Goal: Task Accomplishment & Management: Use online tool/utility

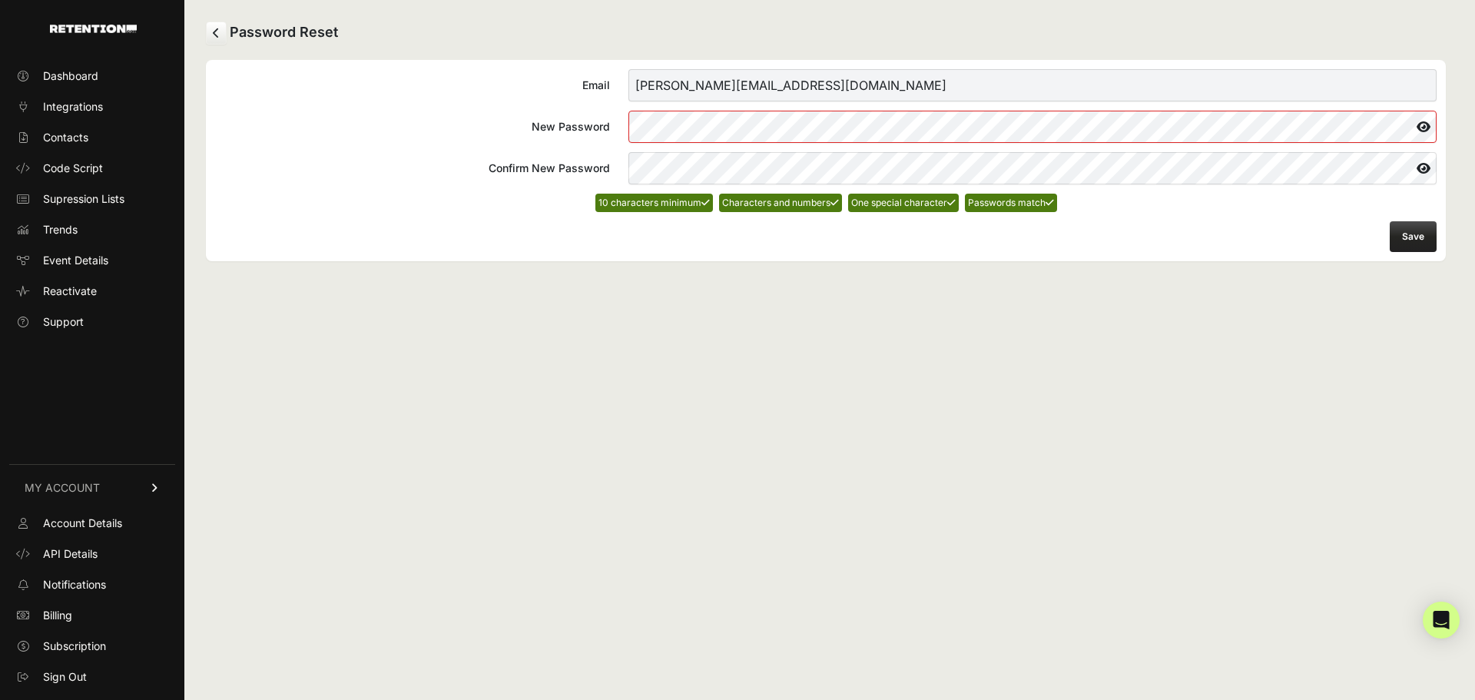
click at [1422, 241] on button "Save" at bounding box center [1412, 236] width 47 height 31
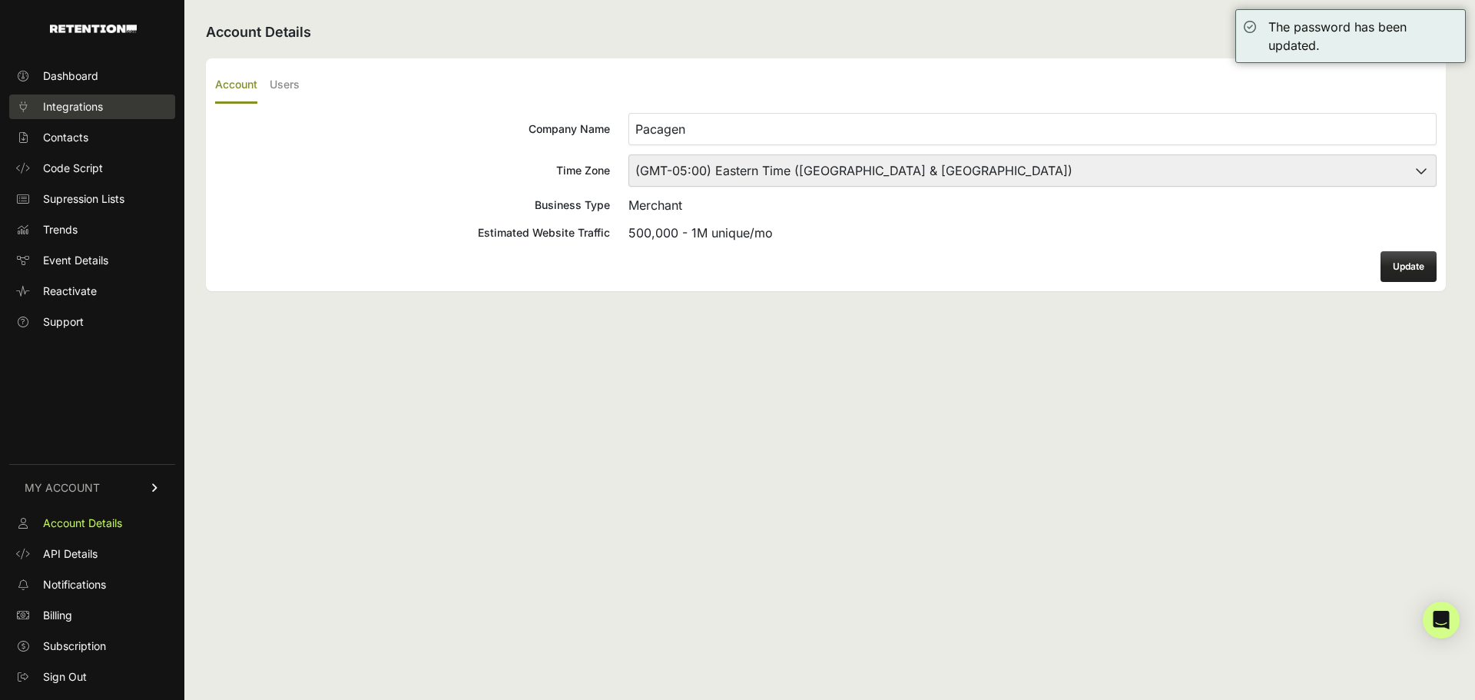
click at [62, 114] on link "Integrations" at bounding box center [92, 106] width 166 height 25
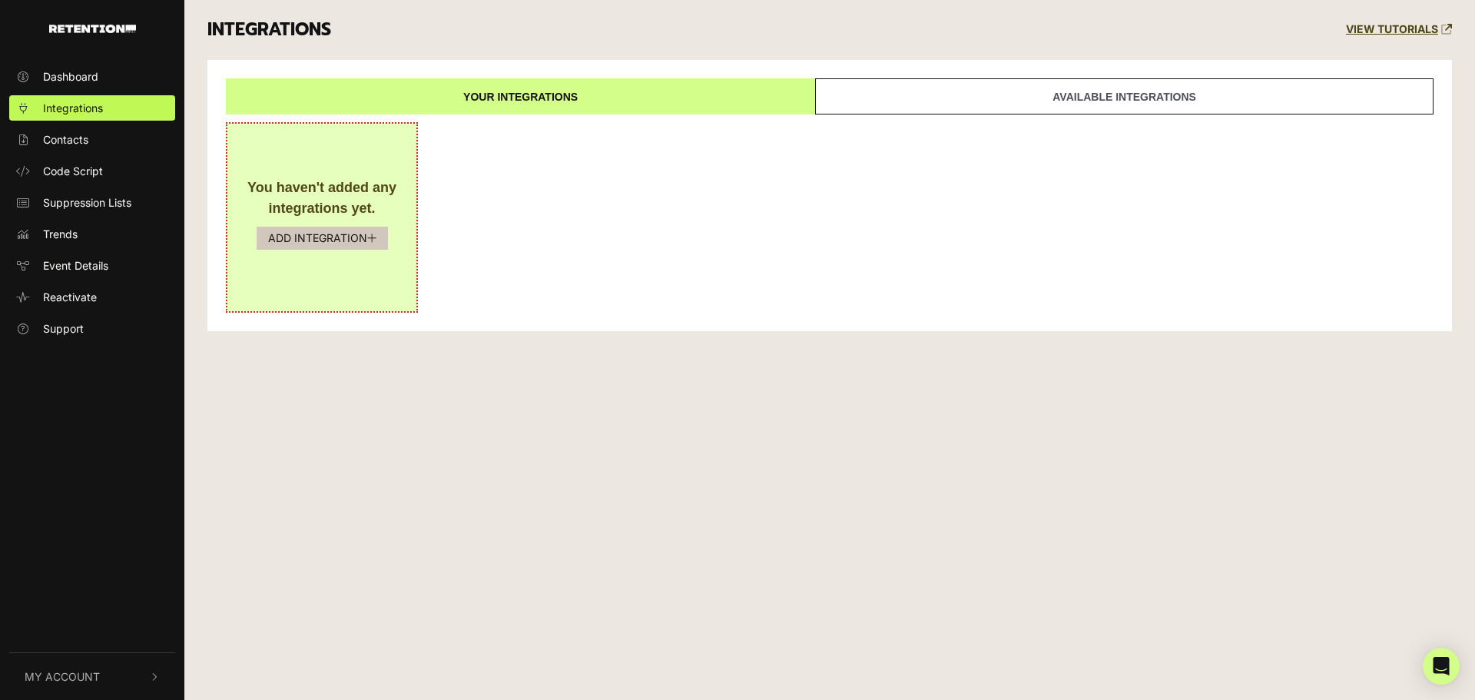
click at [332, 240] on button "ADD INTEGRATION" at bounding box center [322, 238] width 131 height 23
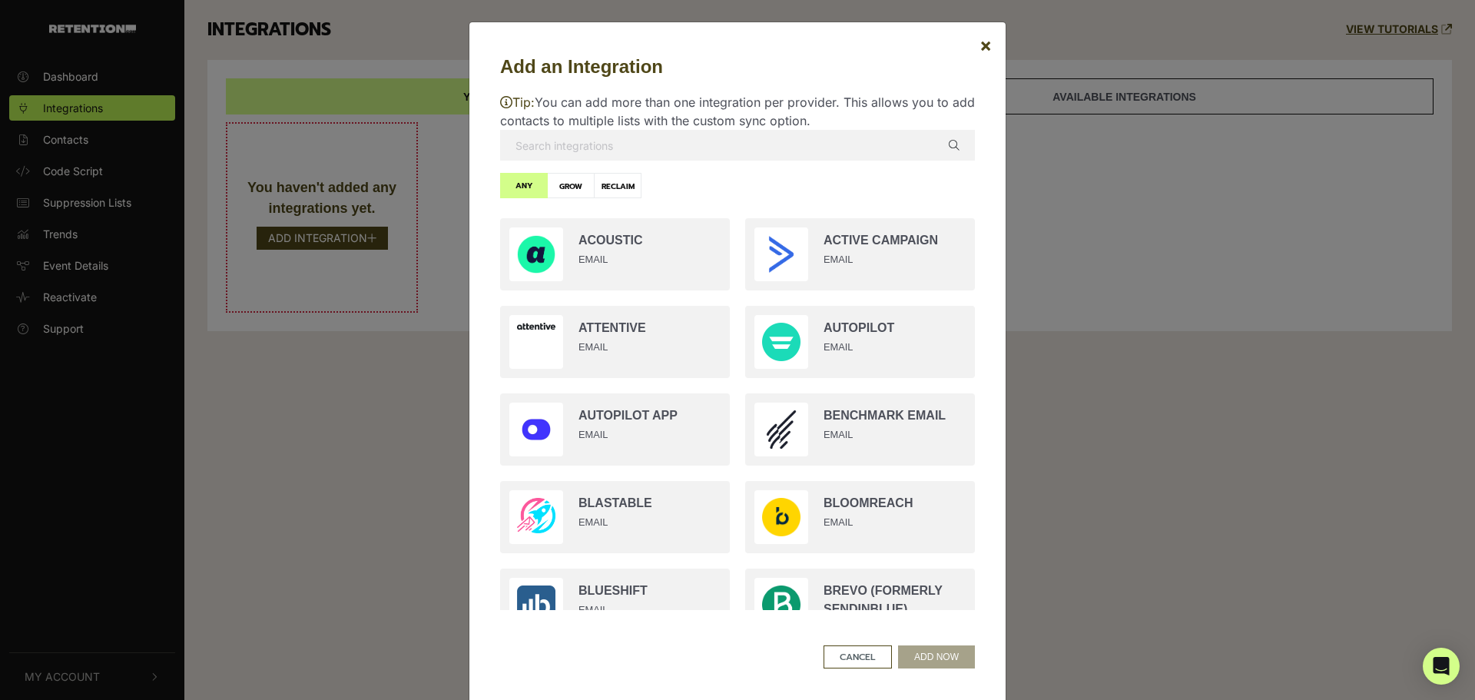
click at [664, 151] on input "text" at bounding box center [737, 145] width 475 height 31
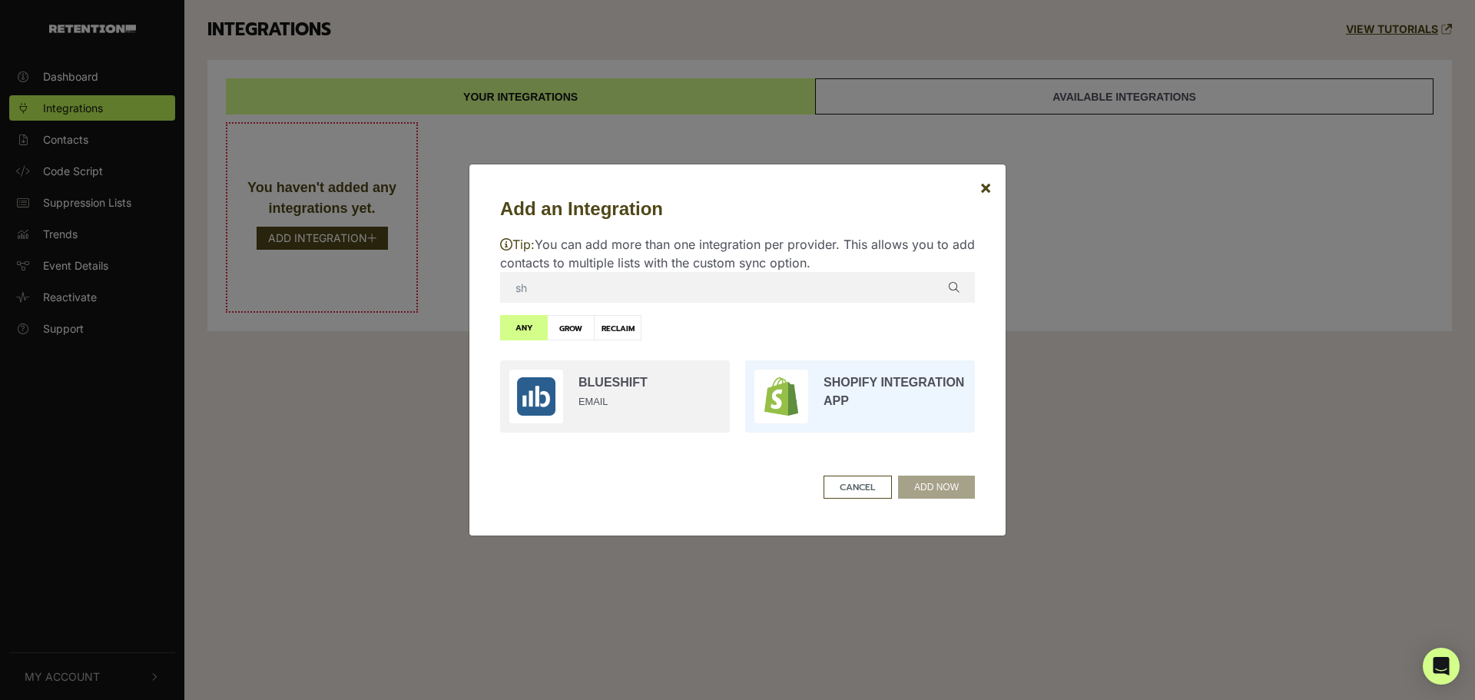
type input "sh"
click at [873, 415] on input "radio" at bounding box center [859, 397] width 245 height 88
radio input "true"
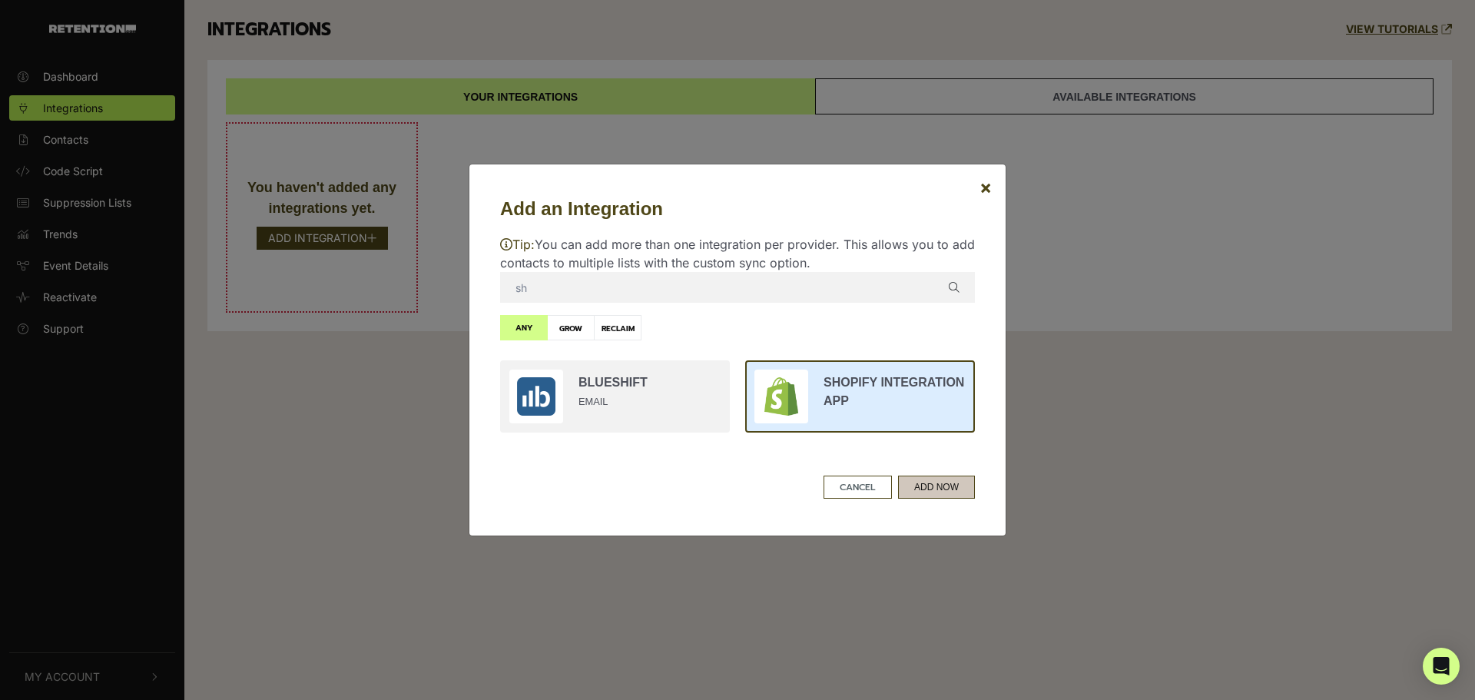
click at [957, 494] on button "ADD NOW" at bounding box center [936, 486] width 77 height 23
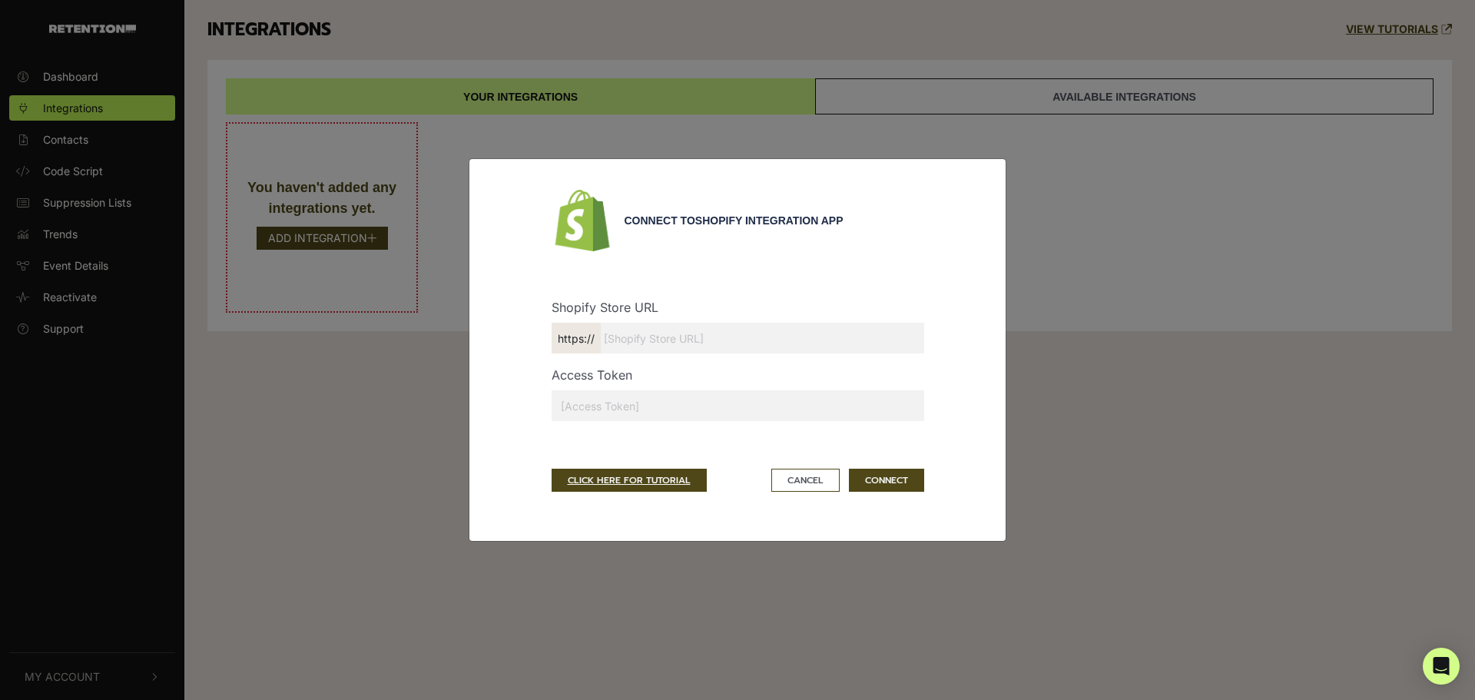
click at [686, 342] on input "text" at bounding box center [737, 338] width 372 height 31
click at [635, 485] on link "CLICK HERE FOR TUTORIAL" at bounding box center [628, 479] width 155 height 23
click at [666, 333] on input "6b6d" at bounding box center [737, 338] width 372 height 31
type input "6b2b6d.myshopify.com"
click at [666, 333] on input "6b2b6d.myshopify.com" at bounding box center [737, 338] width 372 height 31
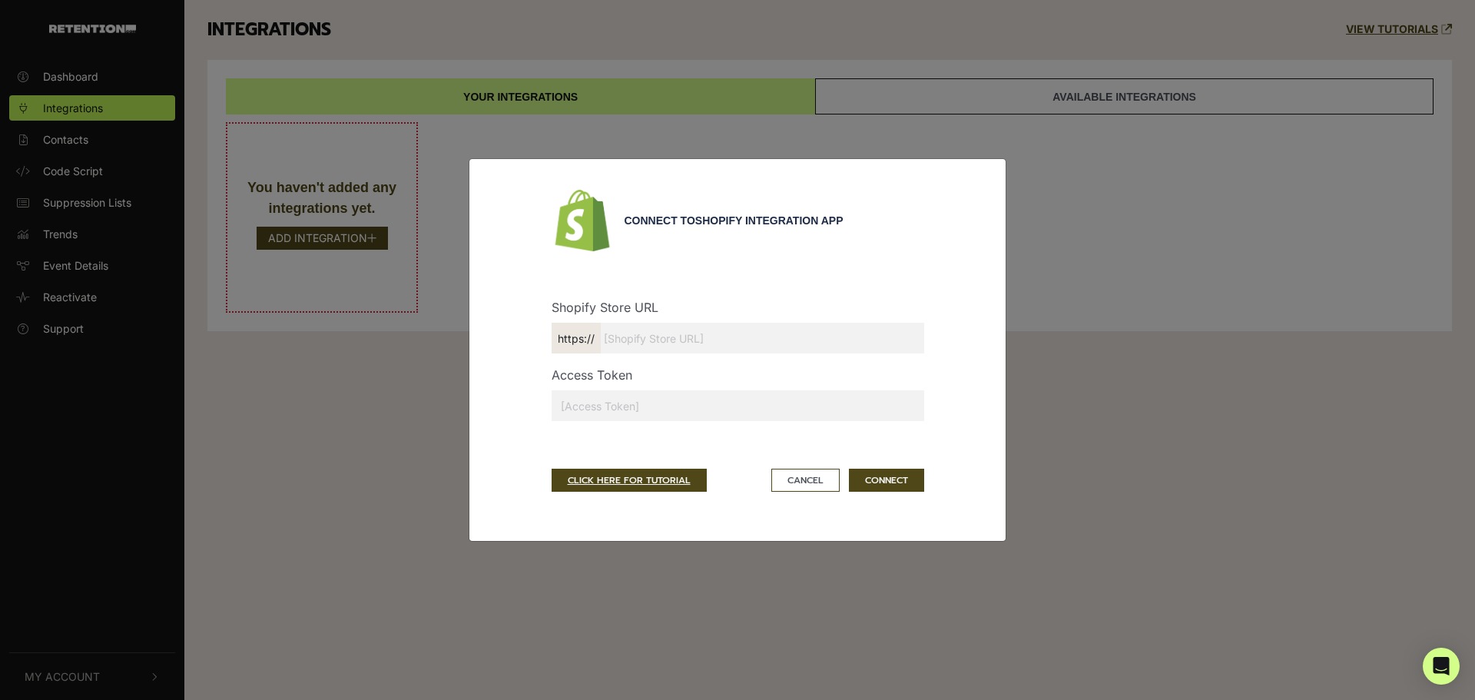
paste input "6b2b6d.myshopify.com"
type input "6b2b6d.myshopify.com"
click at [619, 422] on div "Access Token" at bounding box center [738, 400] width 396 height 68
click at [620, 415] on input "text" at bounding box center [737, 405] width 372 height 31
click at [841, 482] on div "CLICK HERE FOR TUTORIAL Cancel CONNECT" at bounding box center [737, 479] width 372 height 23
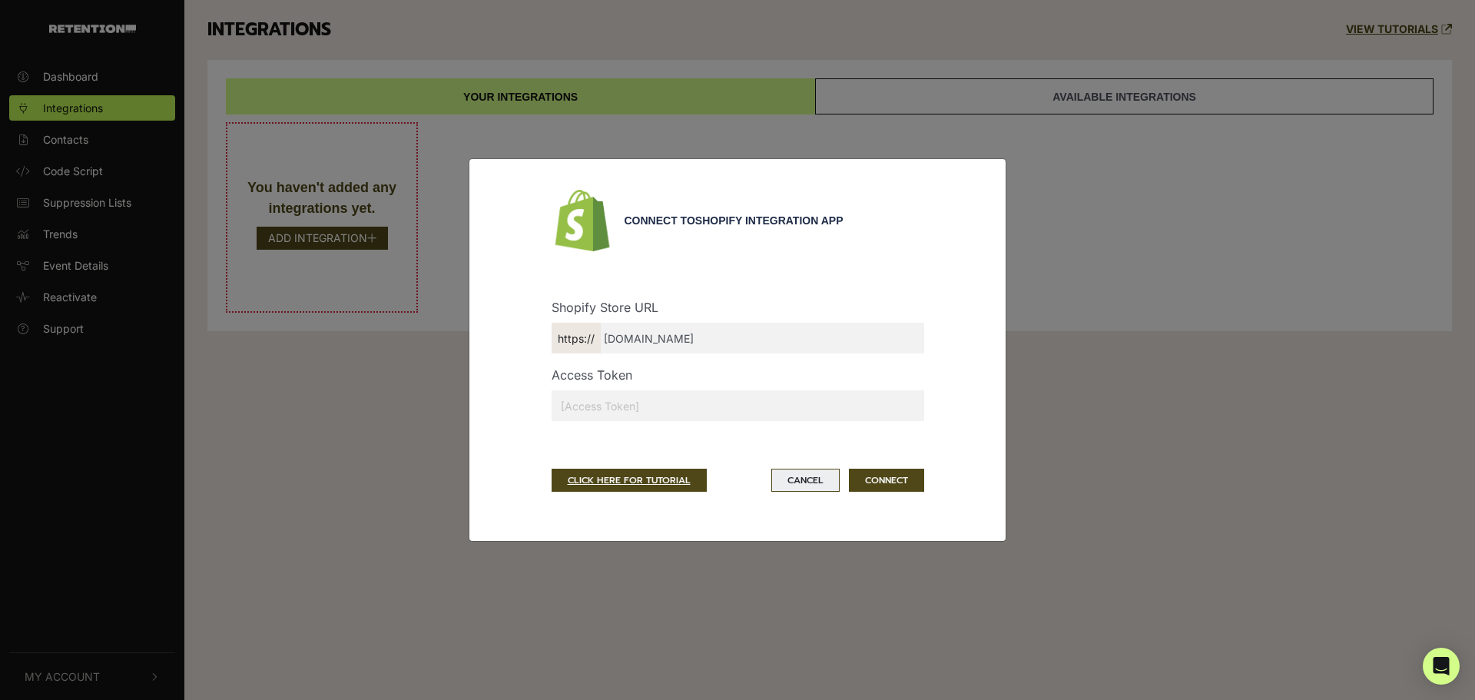
click at [819, 478] on button "Cancel" at bounding box center [805, 479] width 68 height 23
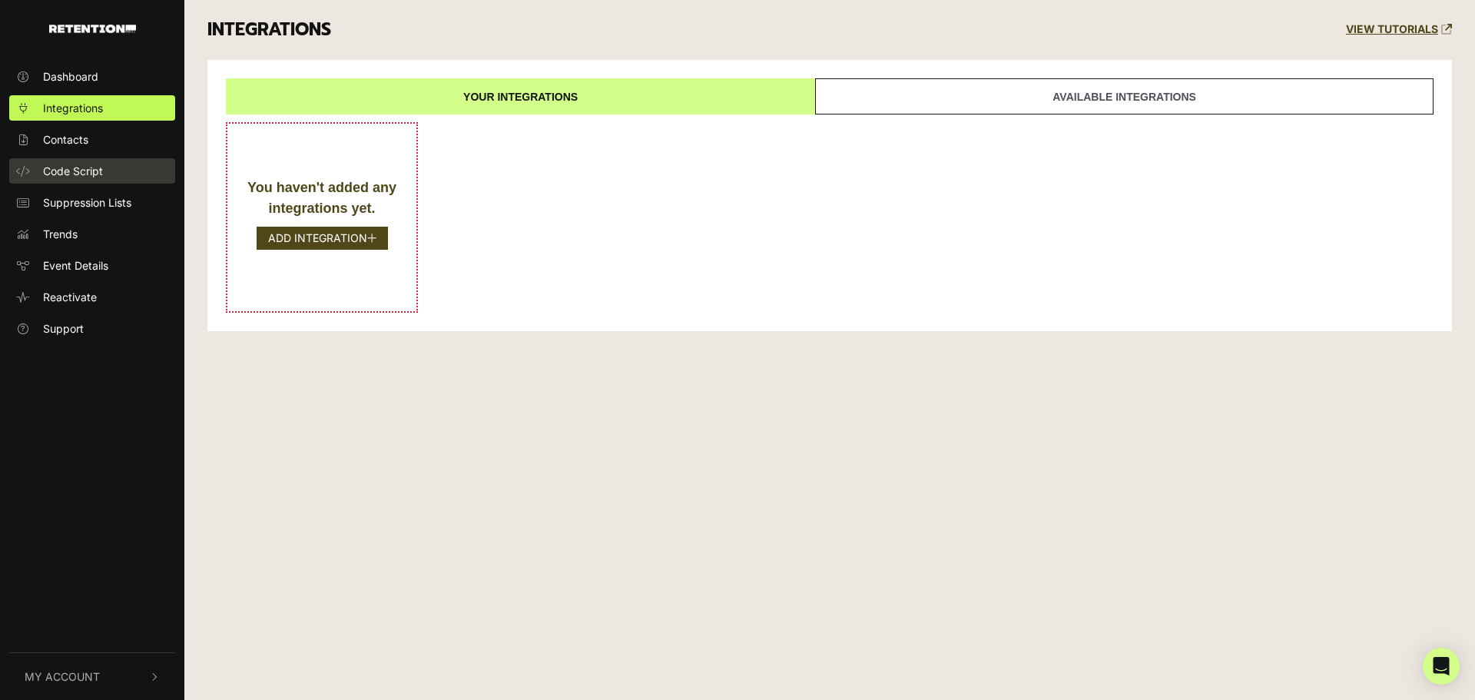
click at [101, 174] on span "Code Script" at bounding box center [73, 171] width 60 height 16
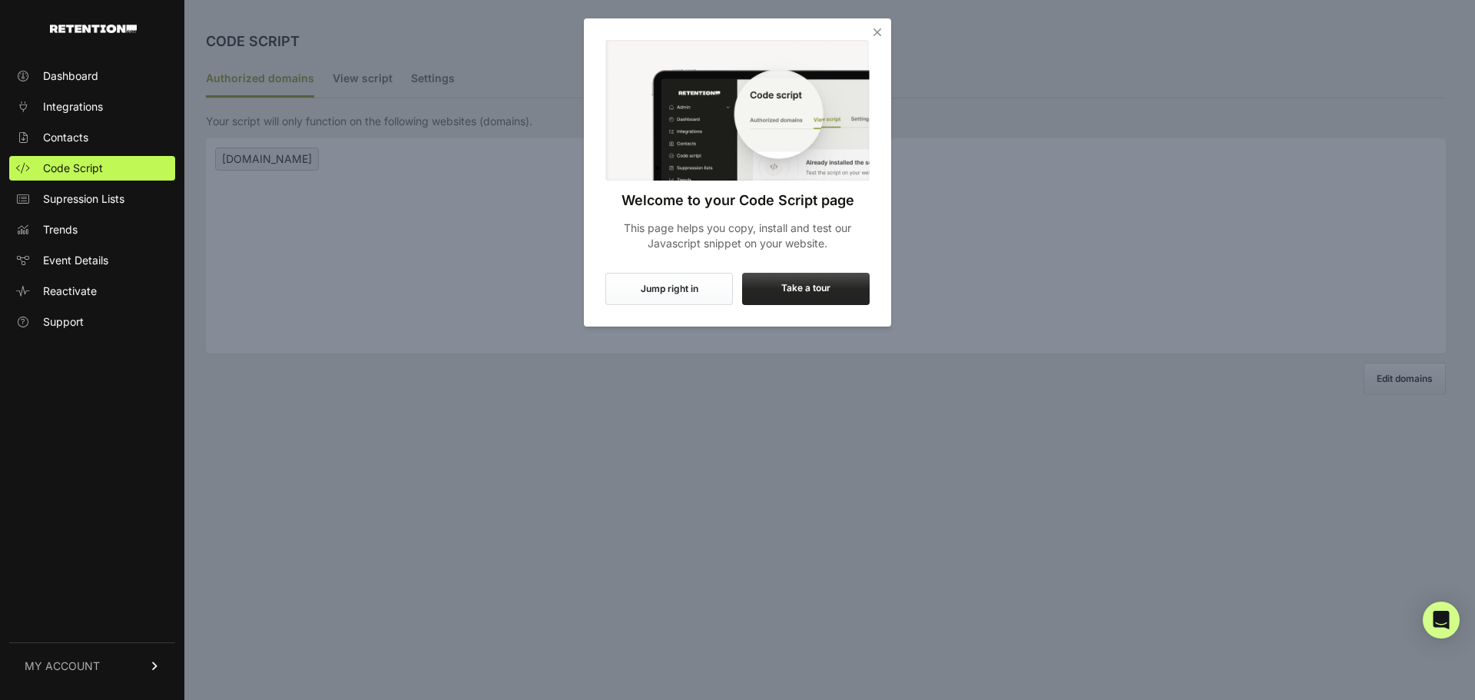
click at [708, 290] on button "Jump right in" at bounding box center [668, 289] width 127 height 32
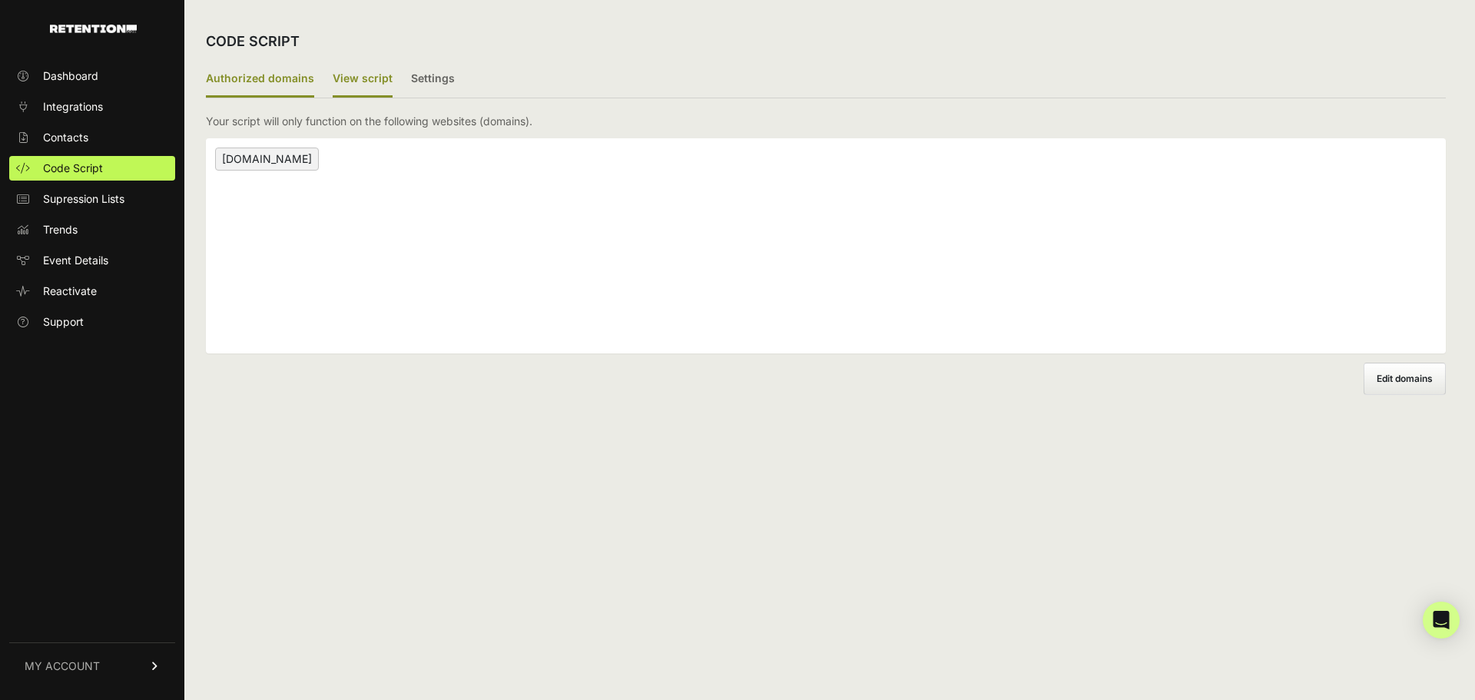
click at [339, 76] on label "View script" at bounding box center [363, 79] width 60 height 36
click at [0, 0] on input "View script" at bounding box center [0, 0] width 0 height 0
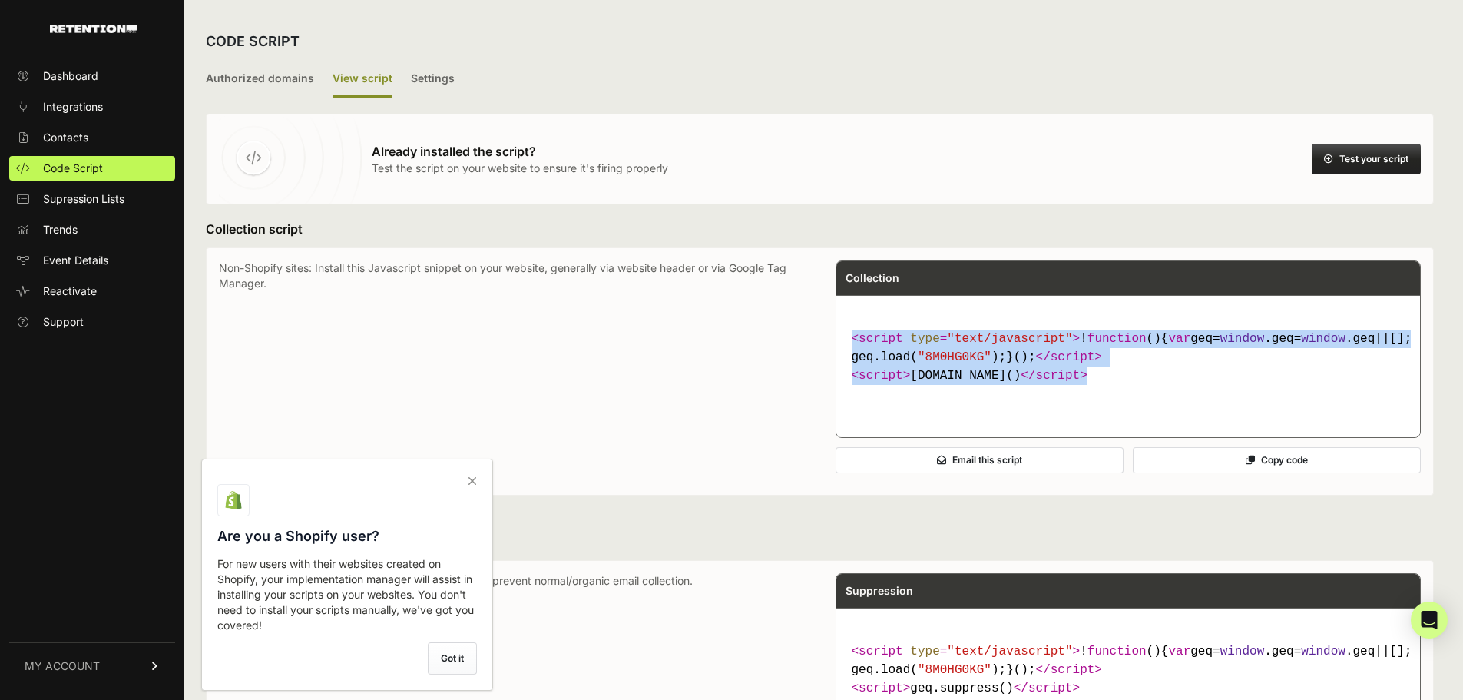
drag, startPoint x: 1064, startPoint y: 415, endPoint x: 852, endPoint y: 336, distance: 226.5
click at [852, 336] on code "< script type = "text/javascript" > ! function ( ) { var geq= window .geq= wind…" at bounding box center [1129, 357] width 566 height 68
copy code "< script type = "text/javascript" > ! function ( ) { var geq= window .geq= wind…"
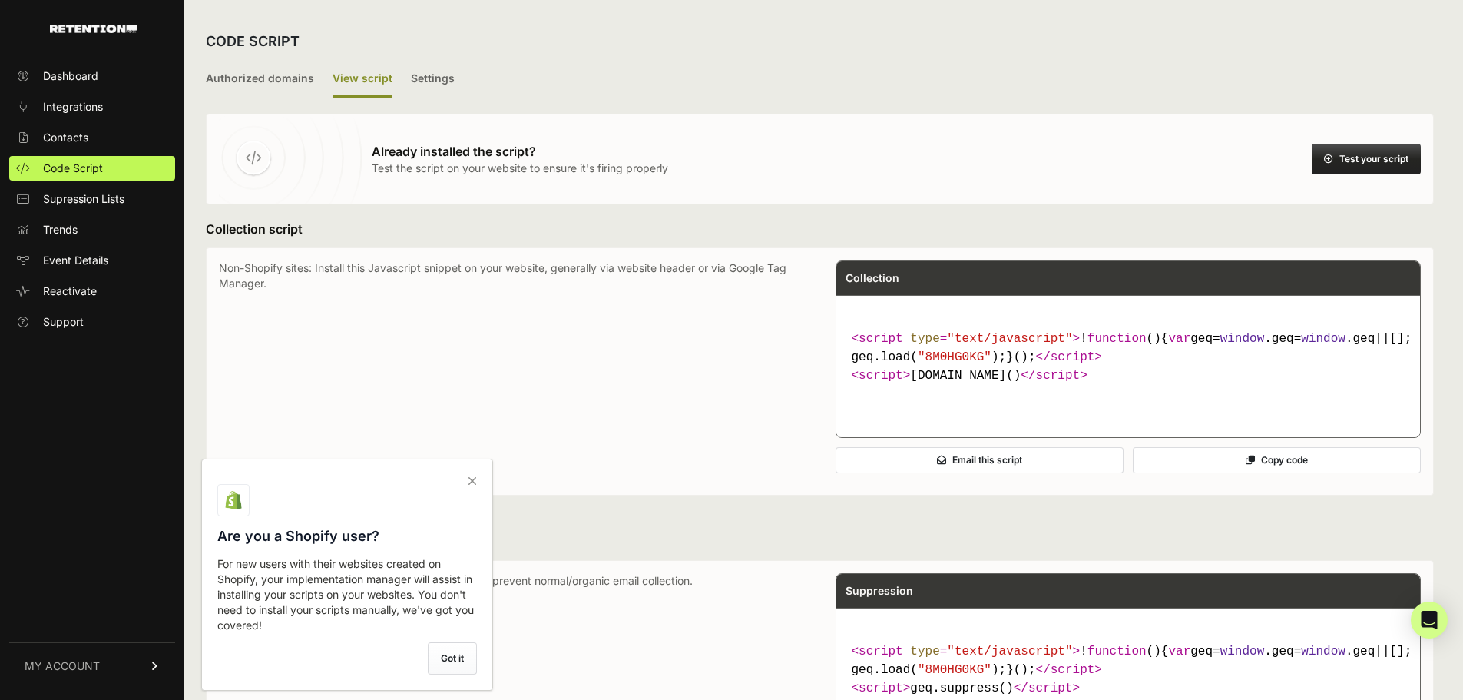
click at [476, 492] on icon at bounding box center [473, 480] width 22 height 25
click at [0, 0] on input "checkbox" at bounding box center [0, 0] width 0 height 0
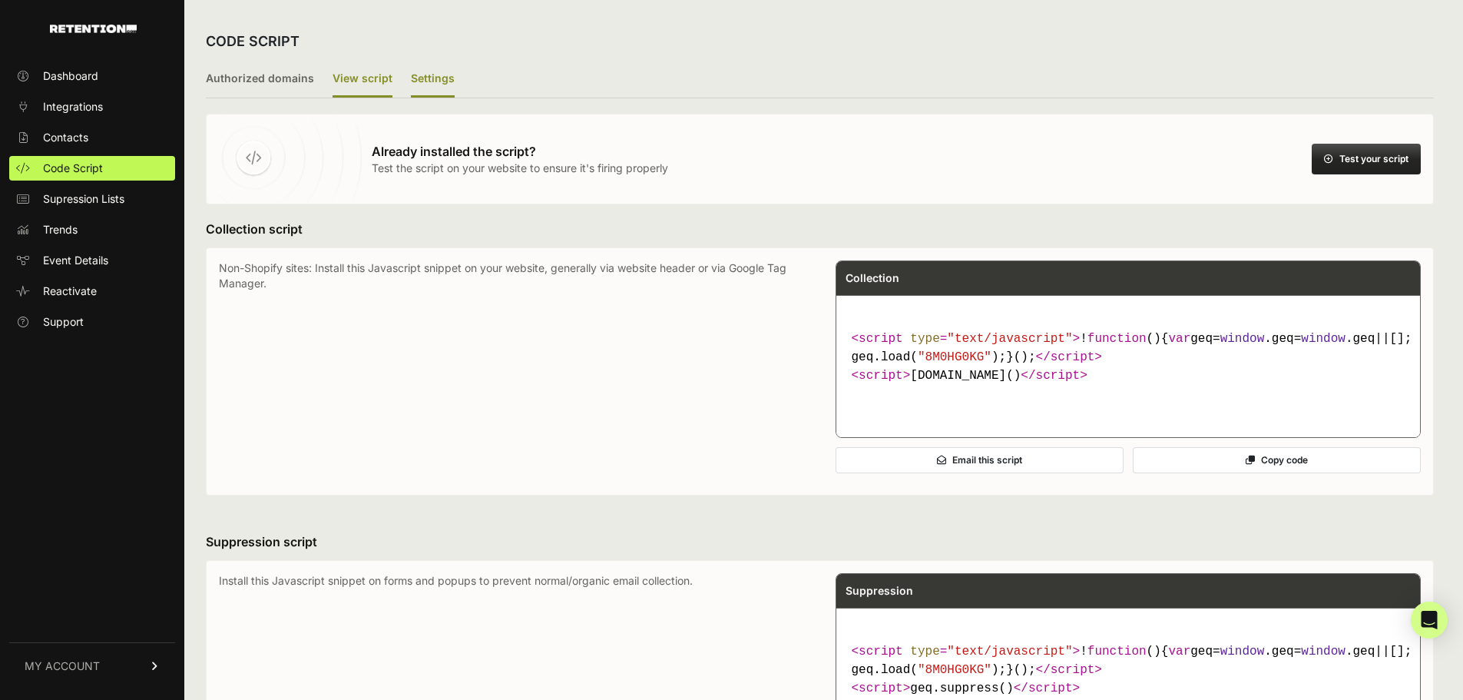
click at [438, 83] on label "Settings" at bounding box center [433, 79] width 44 height 36
click at [0, 0] on input "Settings" at bounding box center [0, 0] width 0 height 0
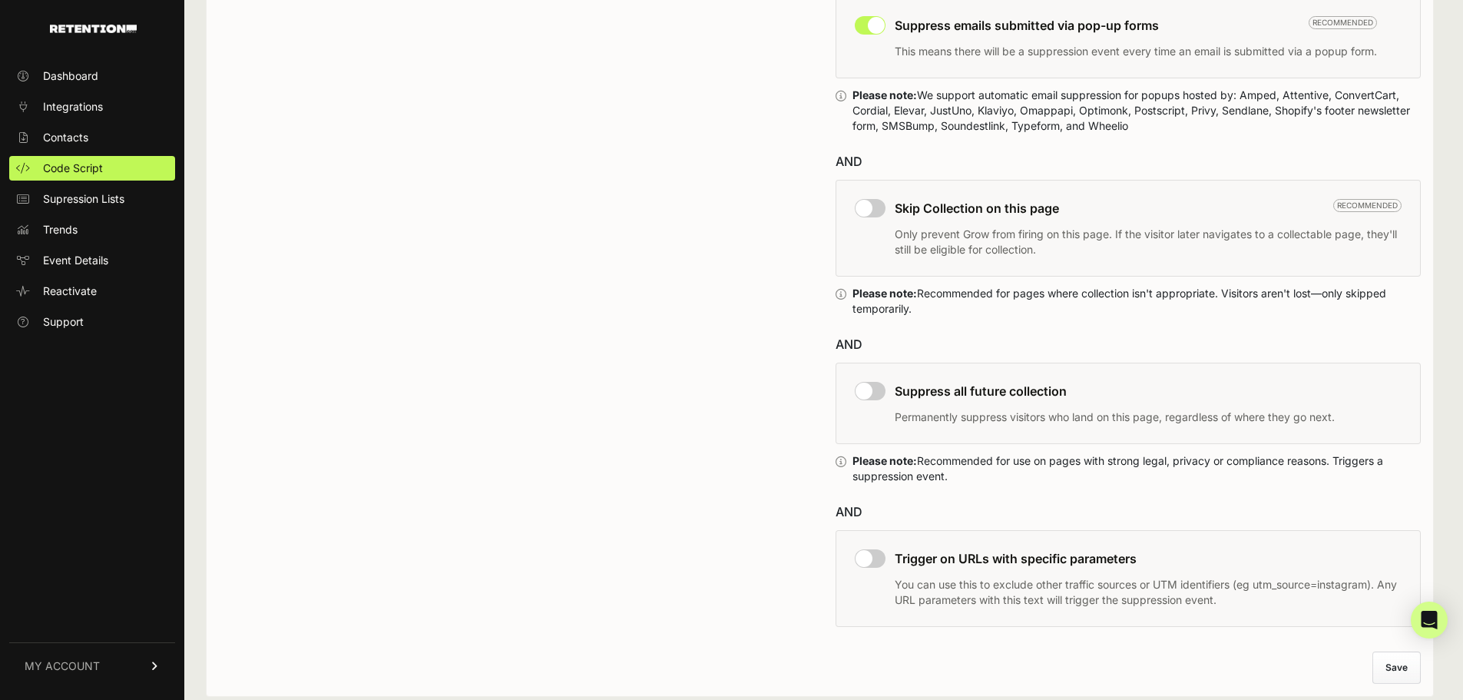
scroll to position [810, 0]
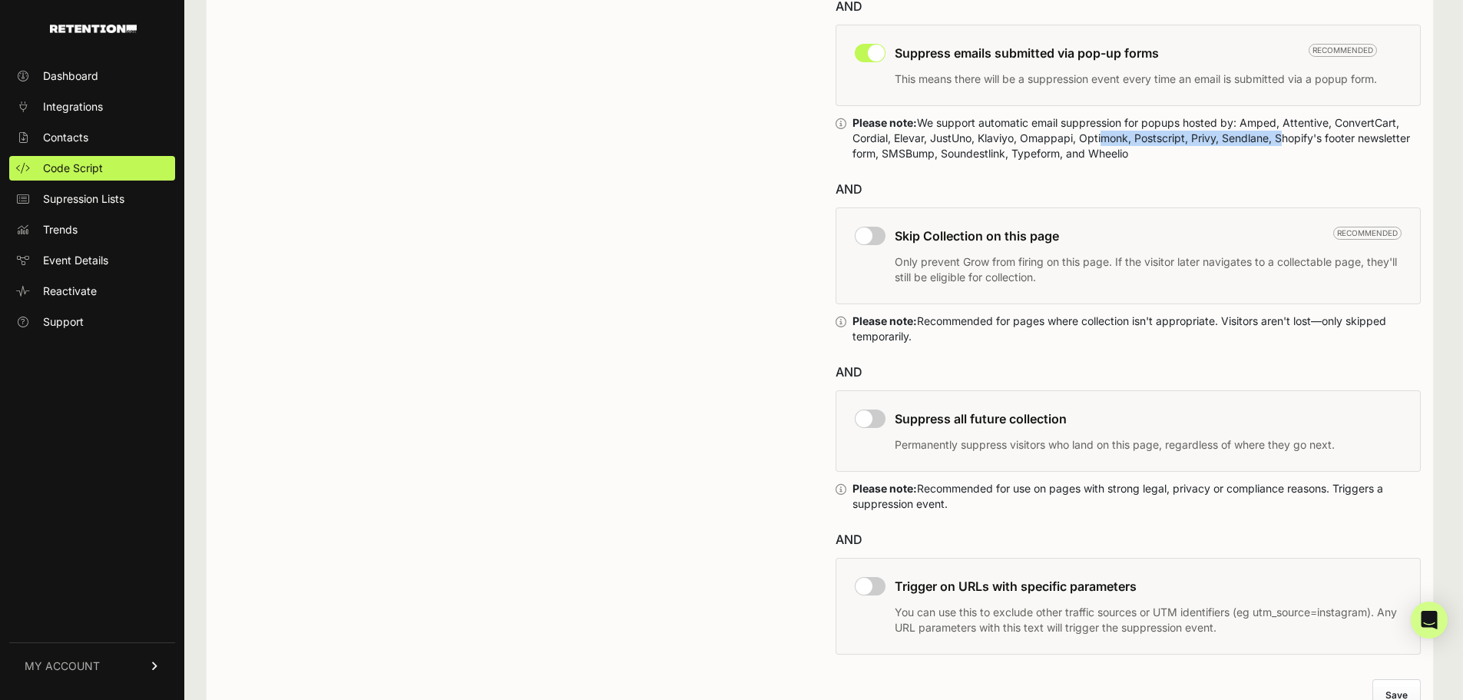
drag, startPoint x: 1104, startPoint y: 143, endPoint x: 1291, endPoint y: 137, distance: 187.5
click at [1291, 137] on div "Please note: We support automatic email suppression for popups hosted by: Amped…" at bounding box center [1136, 138] width 569 height 46
click at [1358, 132] on div "Please note: We support automatic email suppression for popups hosted by: Amped…" at bounding box center [1136, 138] width 569 height 46
drag, startPoint x: 1354, startPoint y: 118, endPoint x: 1201, endPoint y: 127, distance: 153.1
click at [1201, 127] on div "Please note: We support automatic email suppression for popups hosted by: Amped…" at bounding box center [1136, 138] width 569 height 46
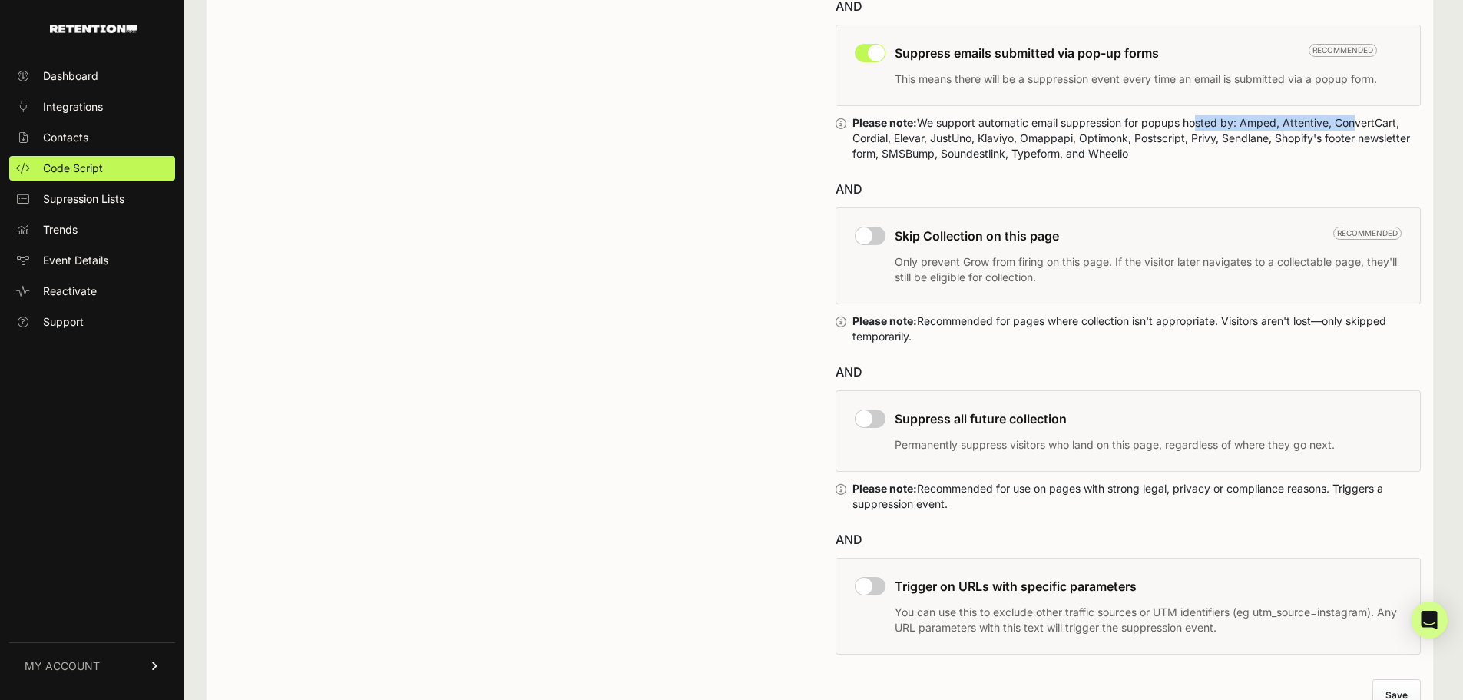
click at [1201, 127] on div "Please note: We support automatic email suppression for popups hosted by: Amped…" at bounding box center [1136, 138] width 569 height 46
drag, startPoint x: 1086, startPoint y: 134, endPoint x: 1246, endPoint y: 132, distance: 160.5
click at [1246, 132] on div "Please note: We support automatic email suppression for popups hosted by: Amped…" at bounding box center [1136, 138] width 569 height 46
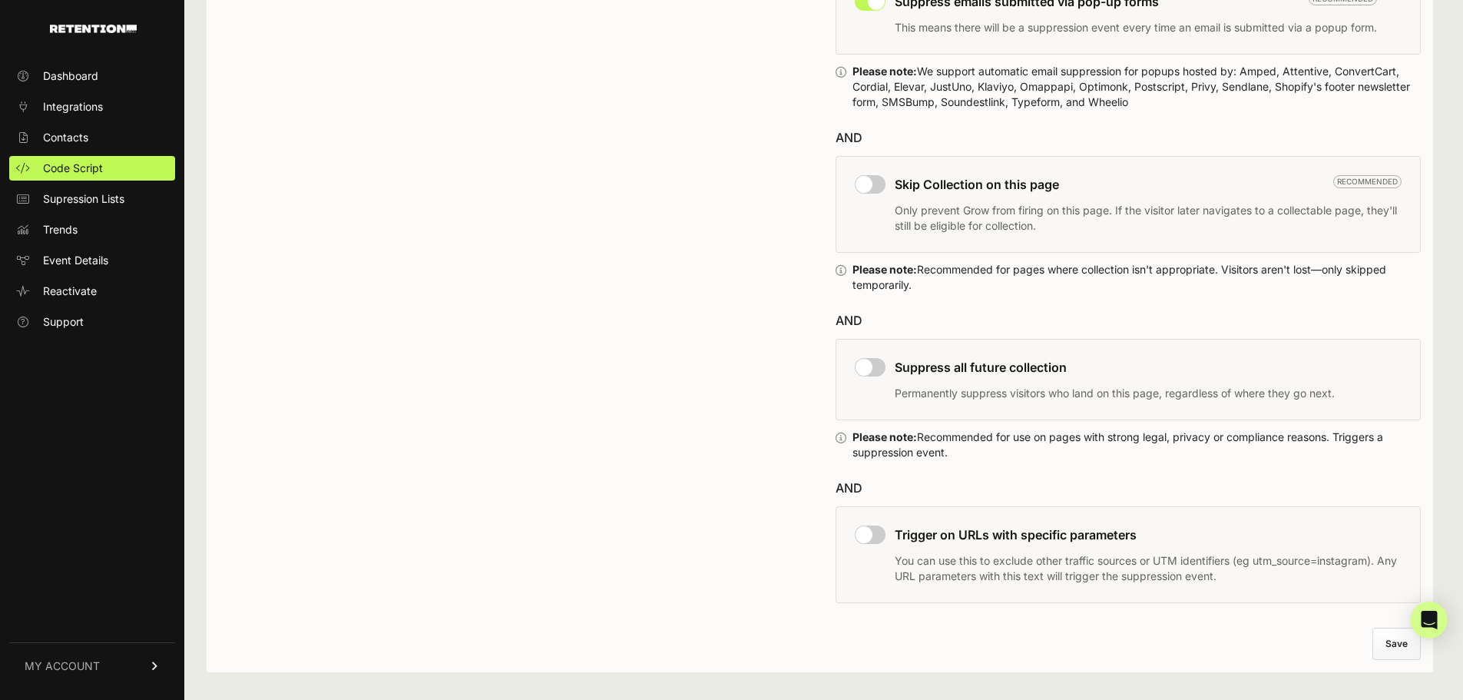
scroll to position [887, 0]
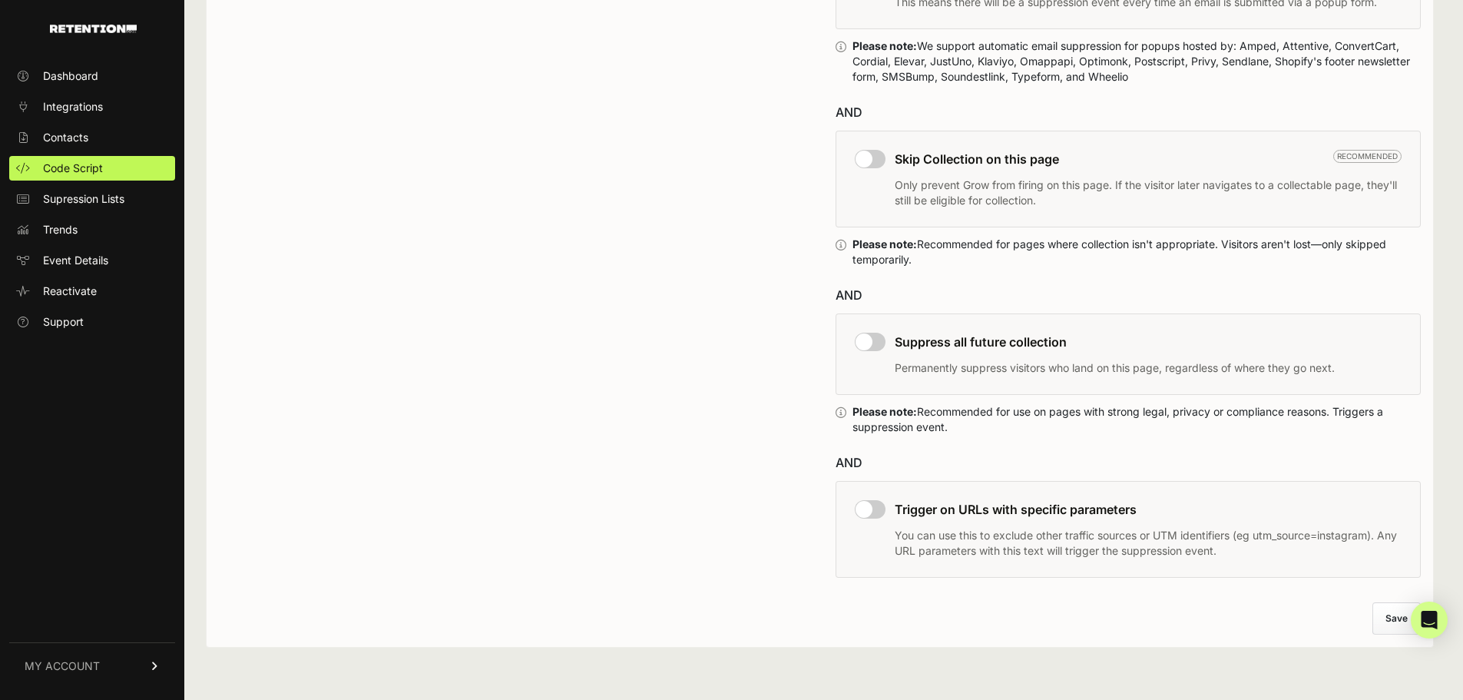
drag, startPoint x: 875, startPoint y: 411, endPoint x: 1029, endPoint y: 426, distance: 155.1
click at [1029, 426] on div "GEQ.SUPPRESS() Set up rules to automatically trigger a suppression event. Suppr…" at bounding box center [820, 200] width 1202 height 773
click at [1029, 426] on div "Please note: Recommended for use on pages with strong legal, privacy or complia…" at bounding box center [1136, 419] width 569 height 31
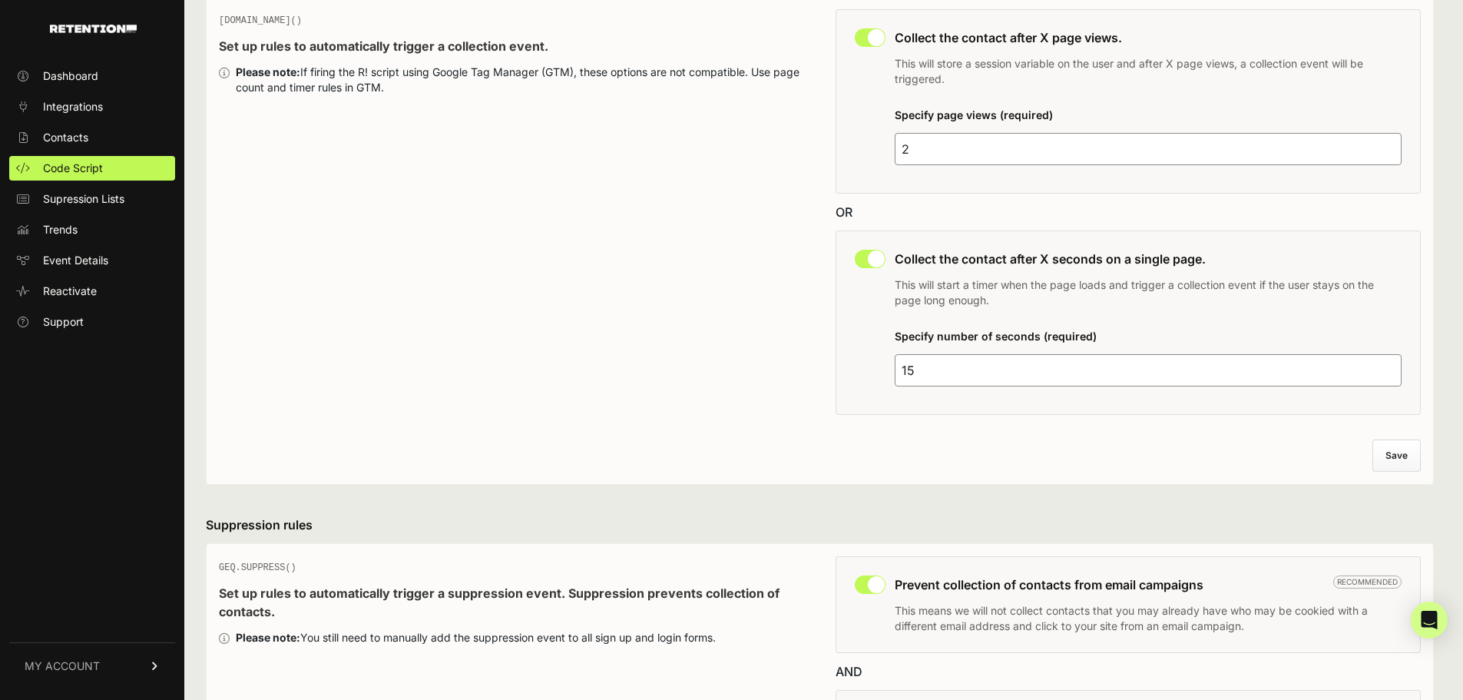
scroll to position [0, 0]
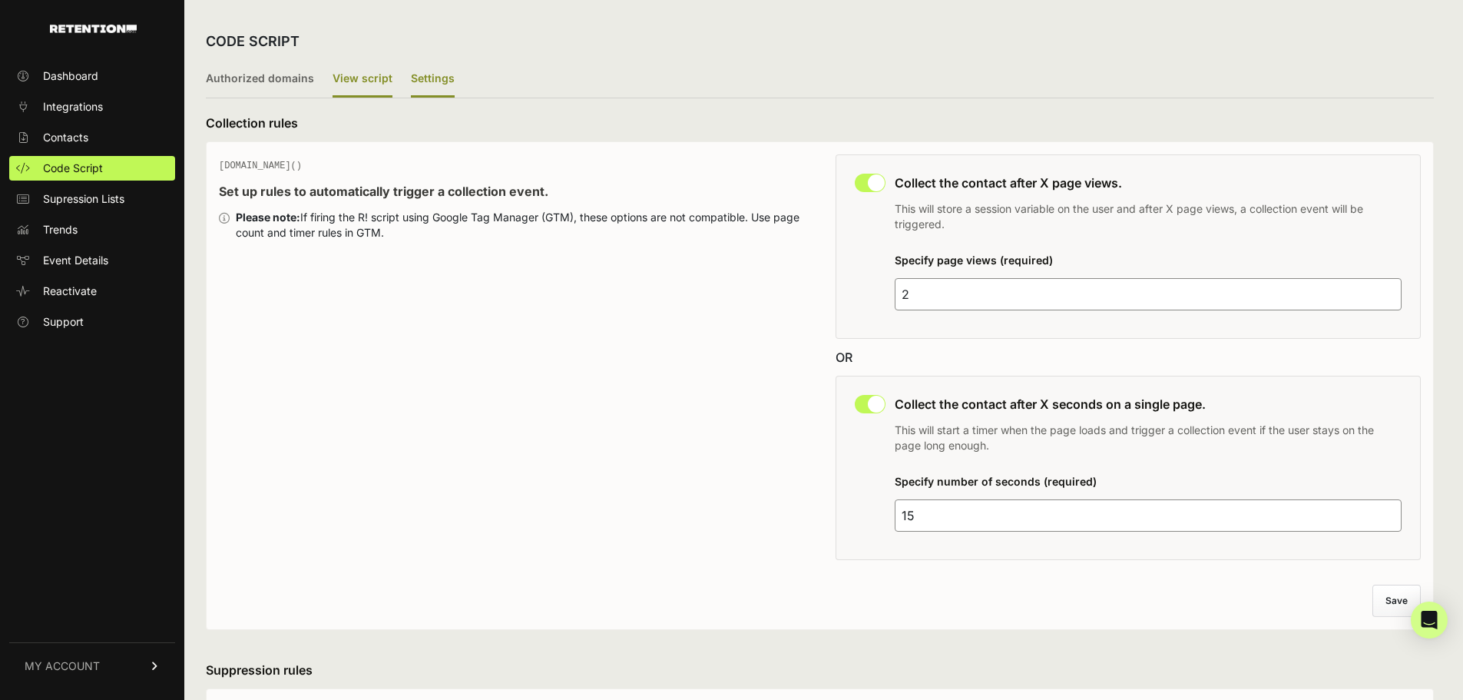
click at [356, 74] on label "View script" at bounding box center [363, 79] width 60 height 36
click at [0, 0] on input "View script" at bounding box center [0, 0] width 0 height 0
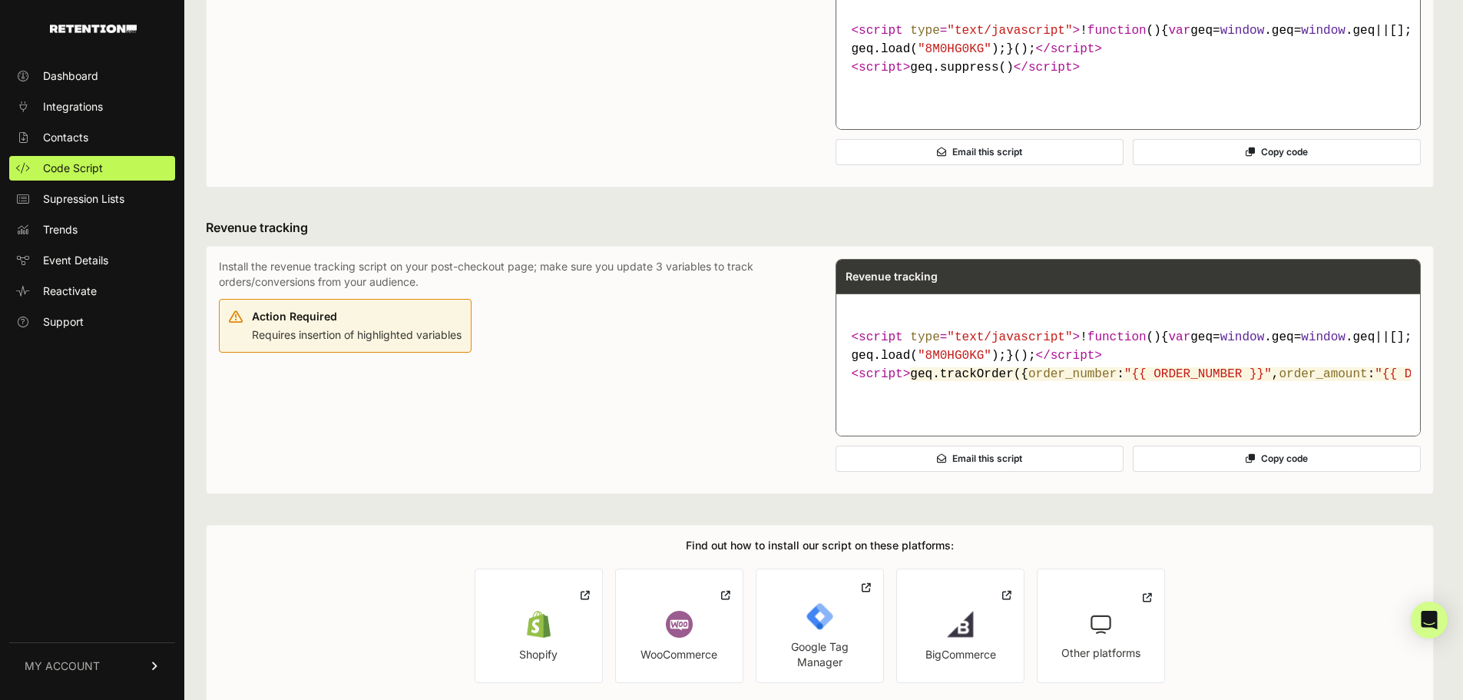
scroll to position [307, 0]
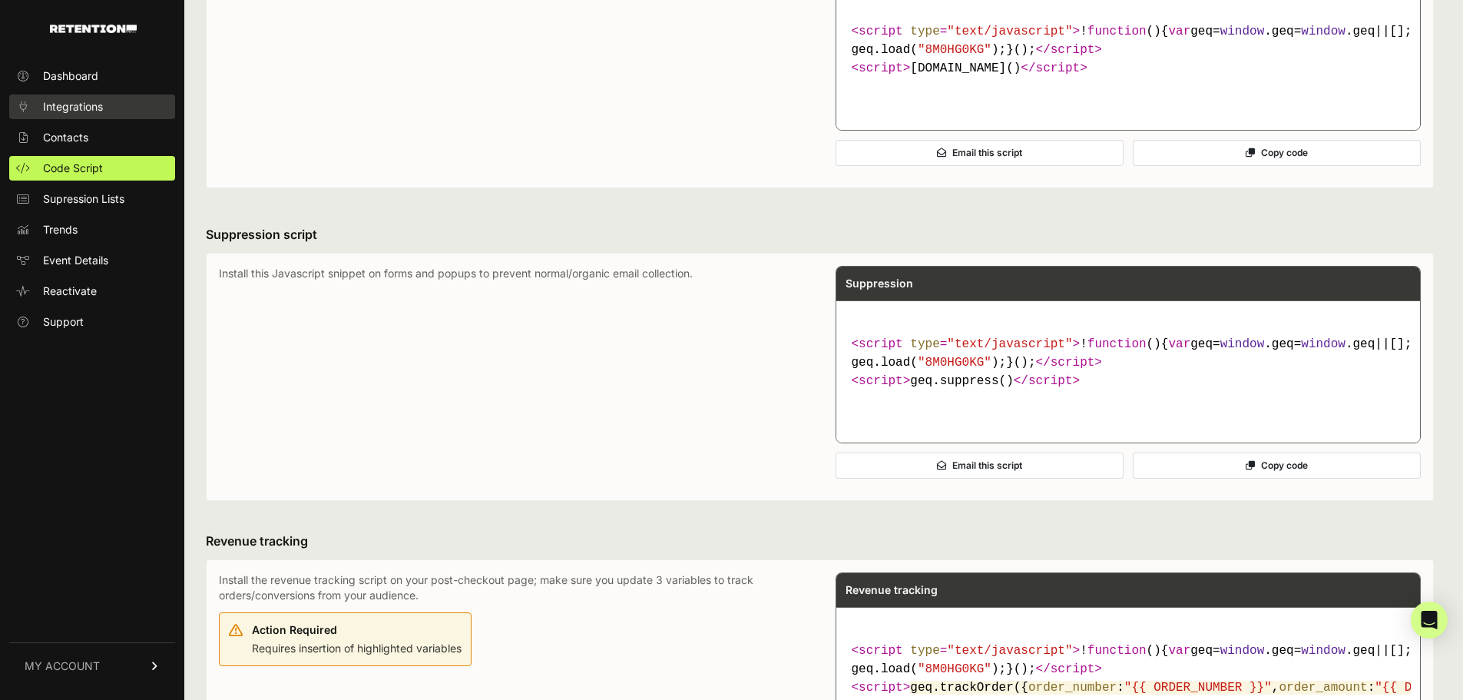
click at [81, 118] on link "Integrations" at bounding box center [92, 106] width 166 height 25
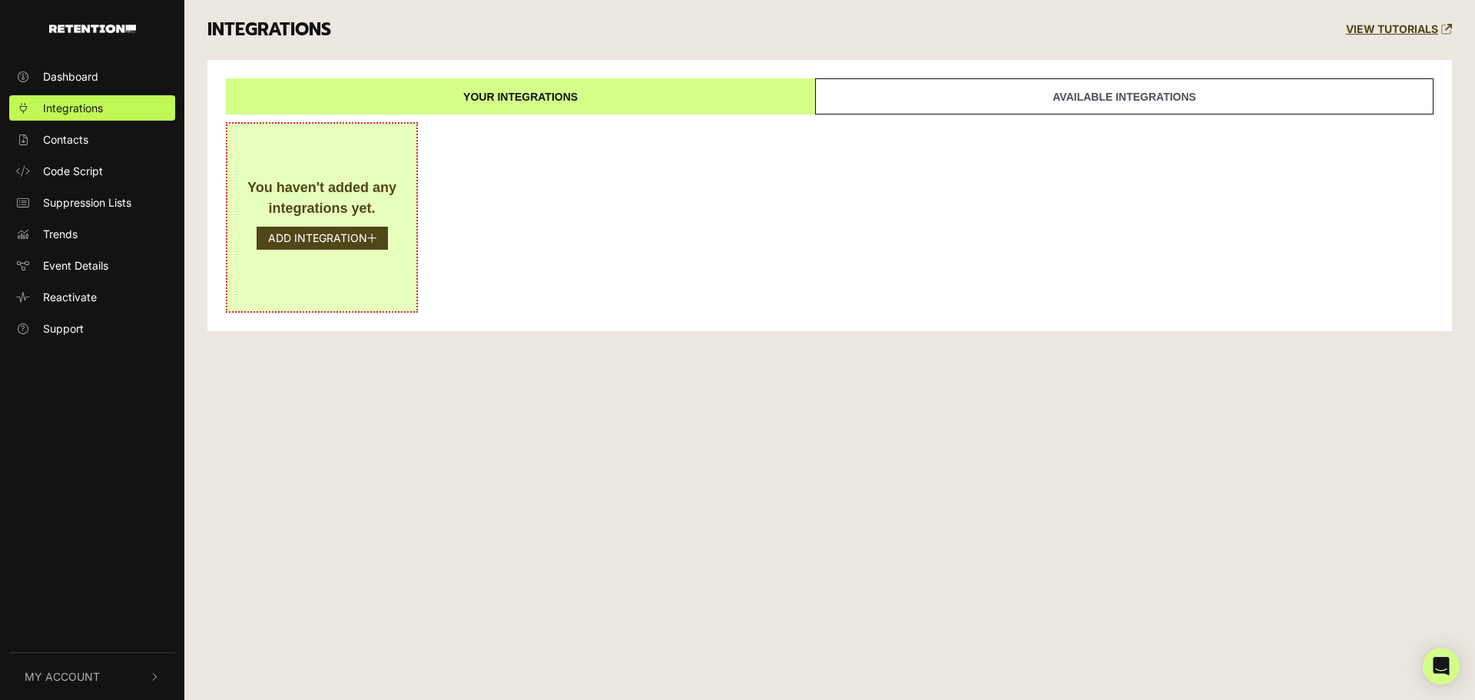
click at [319, 225] on div "You haven't added any integrations yet. ADD INTEGRATION" at bounding box center [322, 217] width 192 height 190
click at [318, 233] on button "ADD INTEGRATION" at bounding box center [322, 238] width 131 height 23
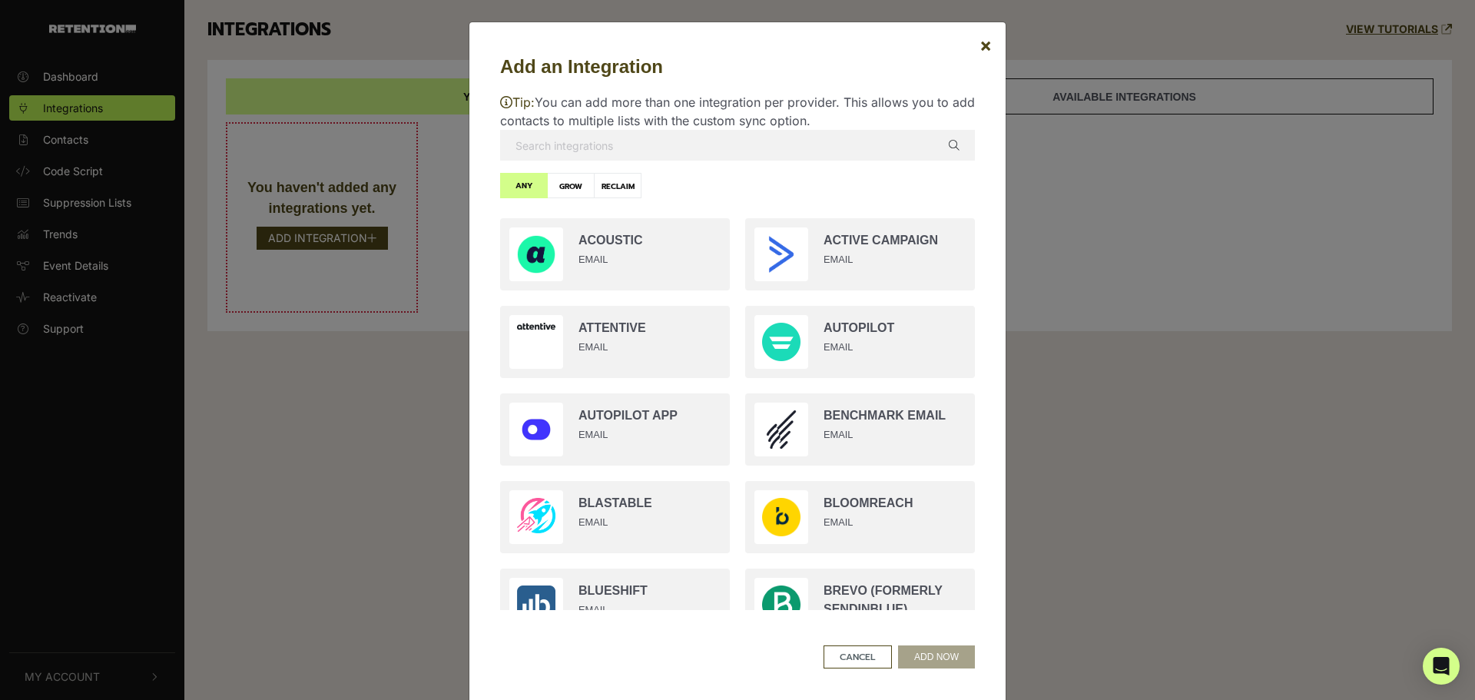
click at [613, 154] on input "text" at bounding box center [737, 145] width 475 height 31
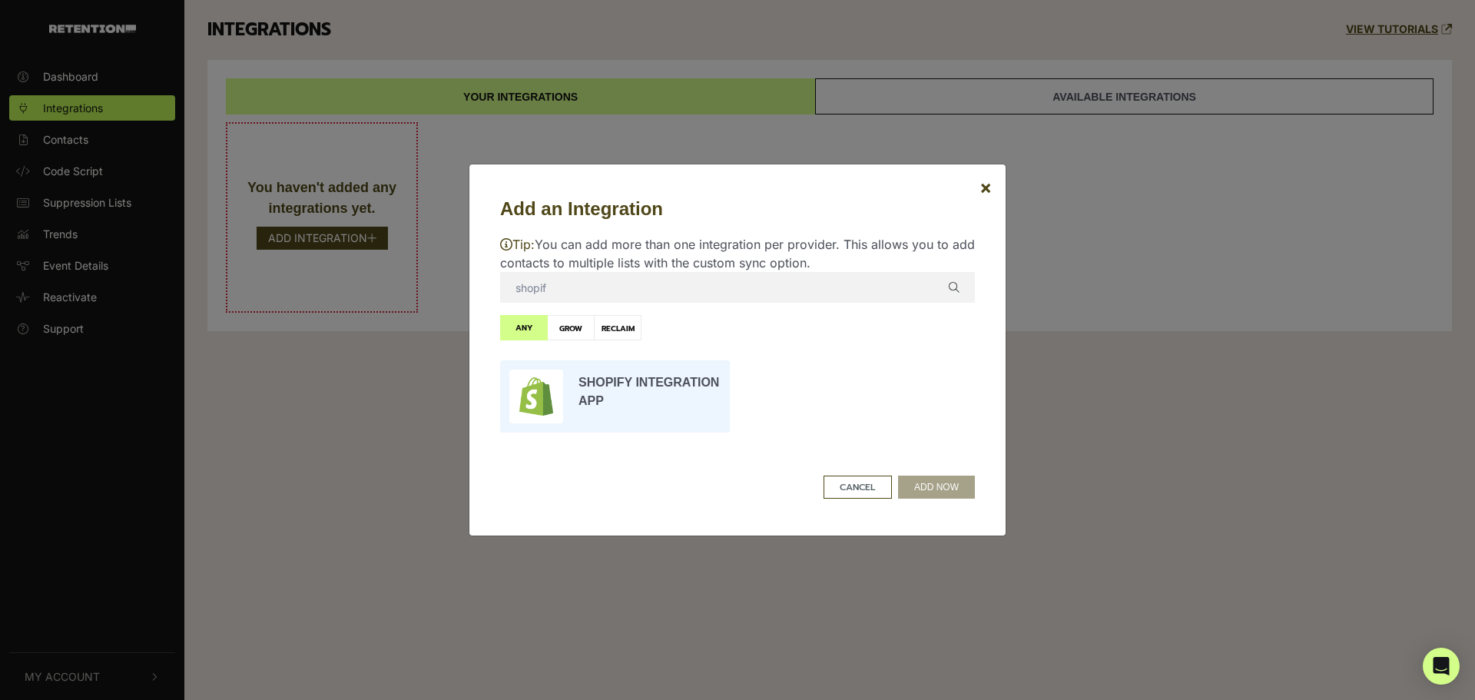
type input "shopif"
click at [624, 422] on input "radio" at bounding box center [614, 397] width 245 height 88
radio input "true"
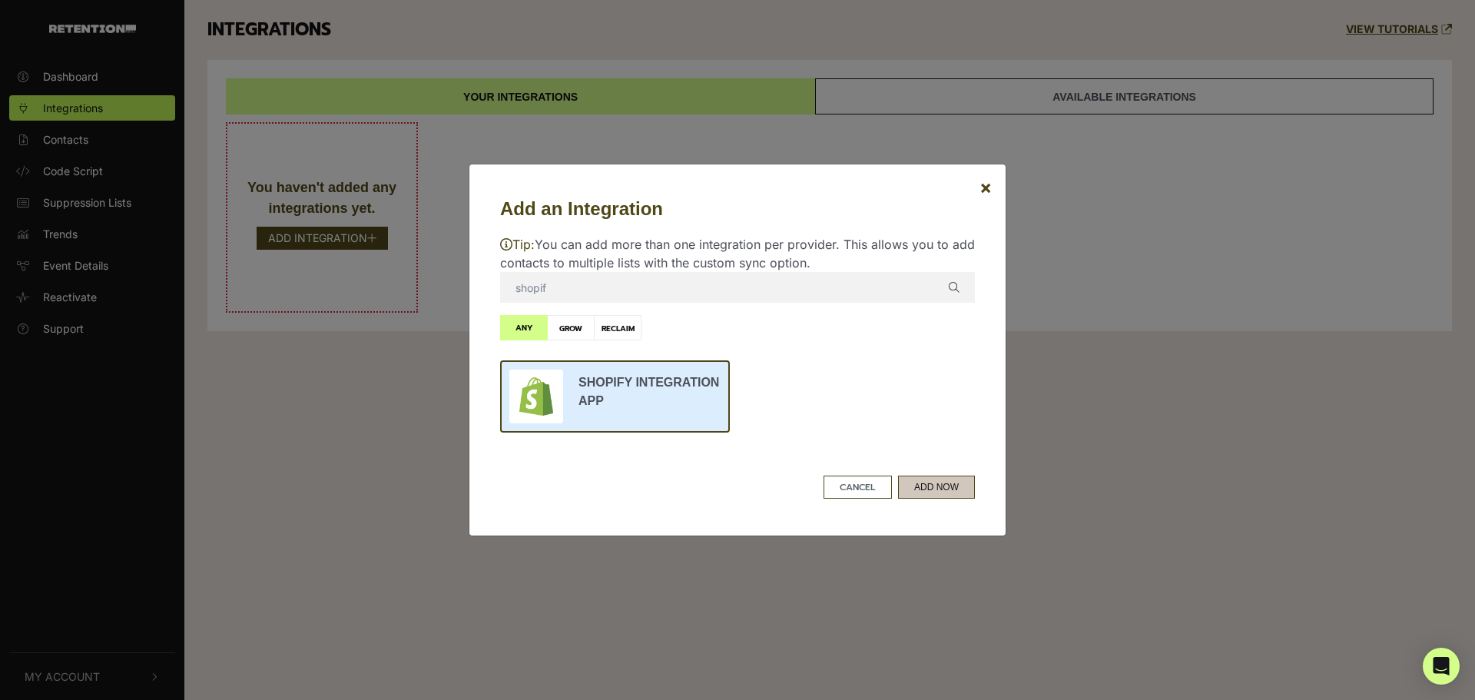
click at [962, 498] on div "CANCEL ADD NOW" at bounding box center [737, 489] width 475 height 29
click at [944, 485] on button "ADD NOW" at bounding box center [936, 486] width 77 height 23
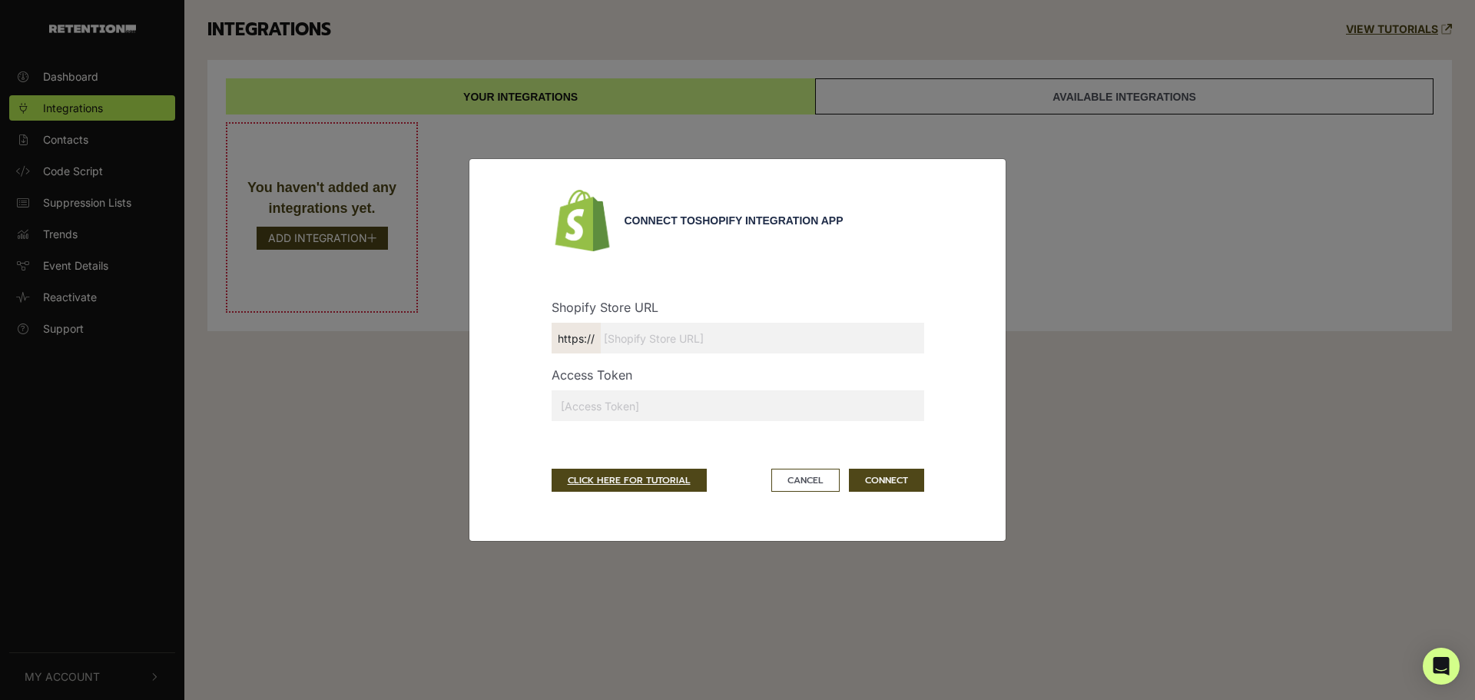
drag, startPoint x: 637, startPoint y: 389, endPoint x: 634, endPoint y: 397, distance: 9.0
click at [634, 397] on div "Access Token" at bounding box center [738, 400] width 396 height 68
click at [632, 407] on input "text" at bounding box center [737, 405] width 372 height 31
paste input "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"
type input "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"
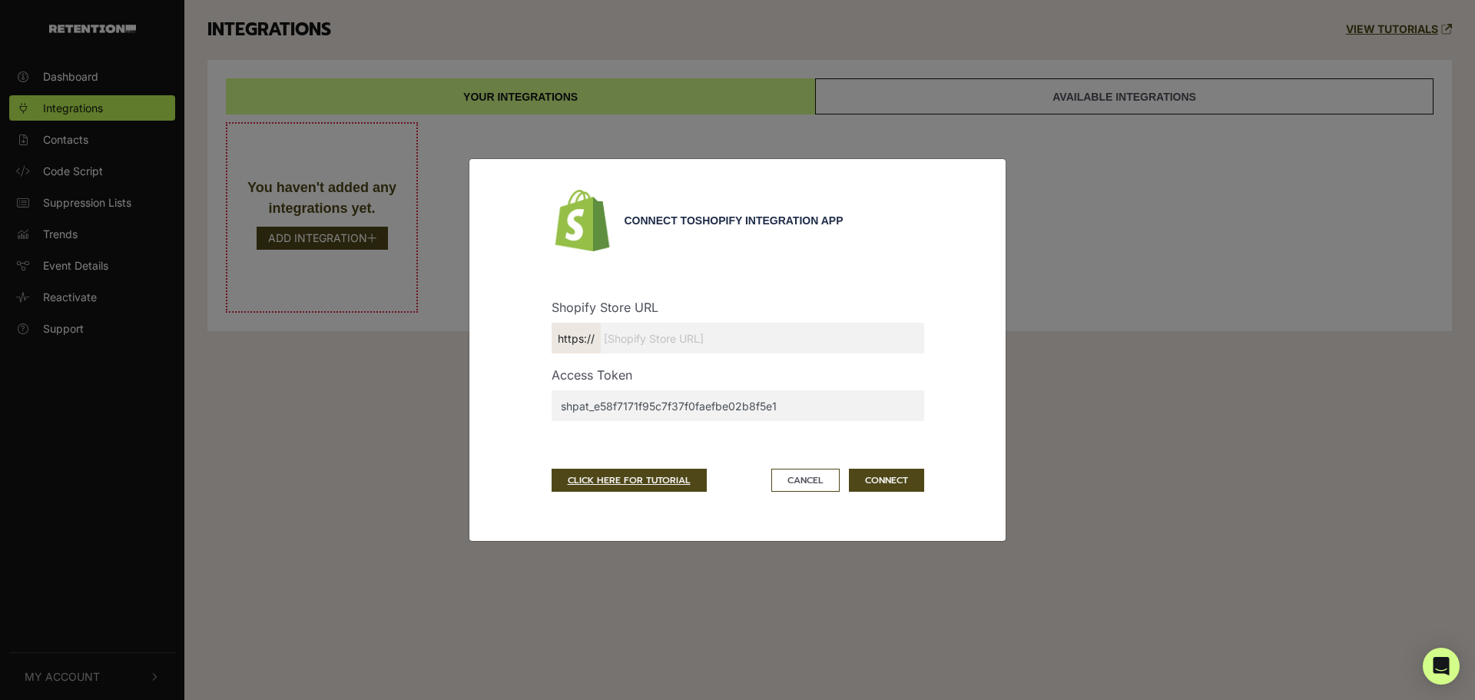
click at [697, 326] on input "text" at bounding box center [737, 338] width 372 height 31
type input "6b2b6d.myshopify.com"
click at [918, 478] on button "CONNECT" at bounding box center [886, 479] width 75 height 23
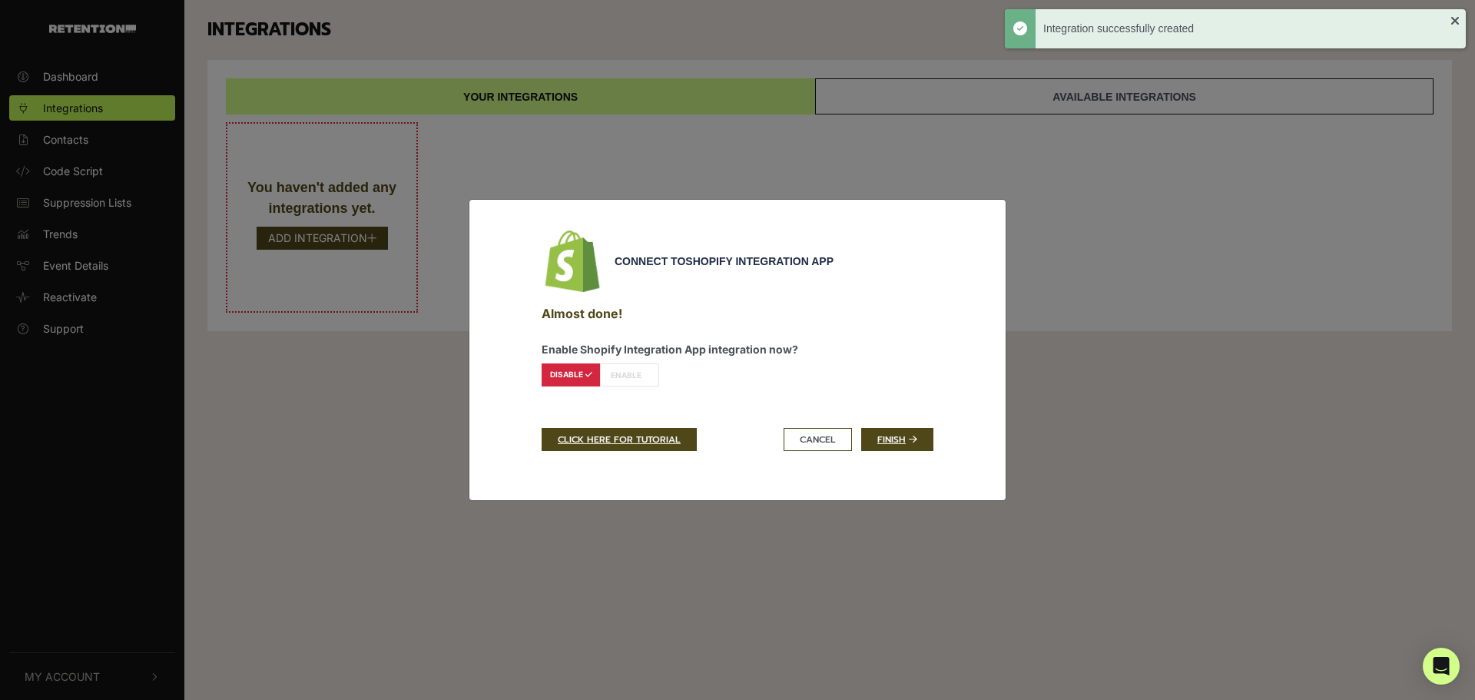
click at [633, 373] on label "ENABLE" at bounding box center [629, 374] width 59 height 23
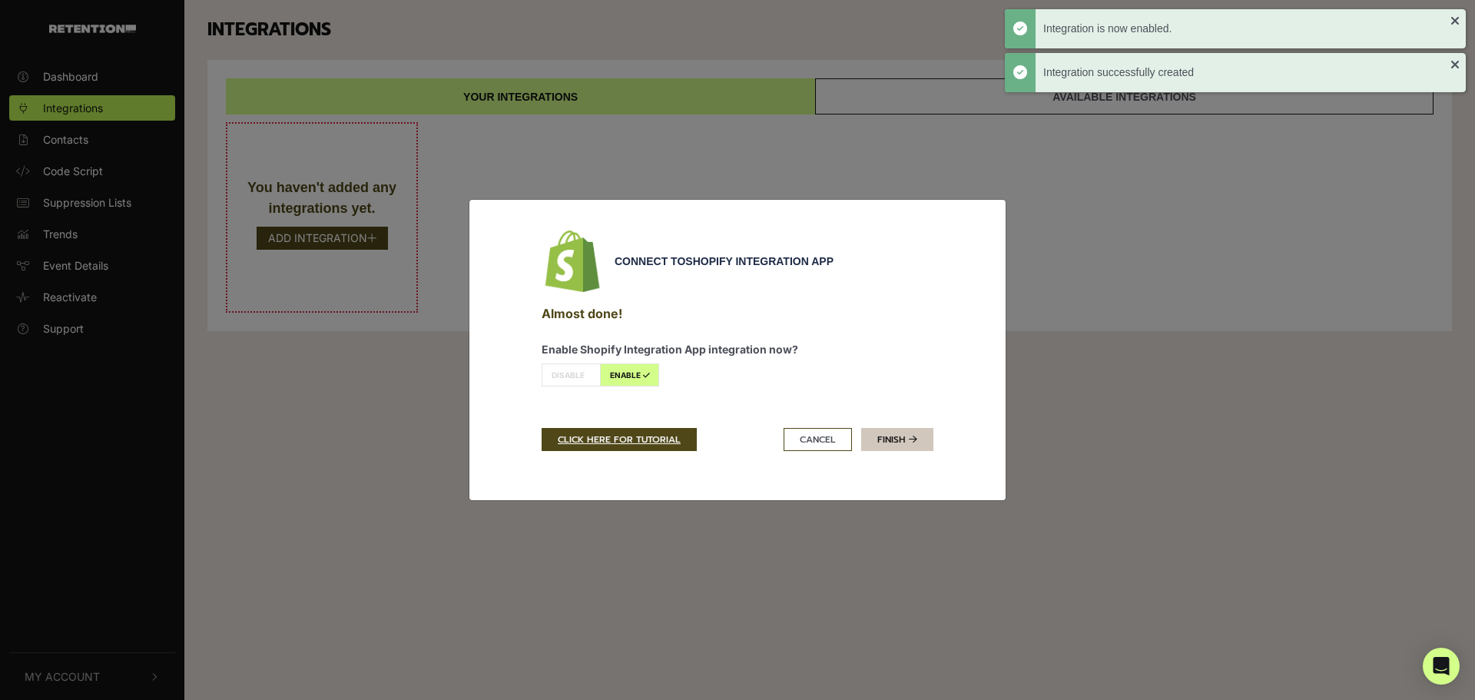
click at [915, 440] on icon at bounding box center [913, 439] width 8 height 9
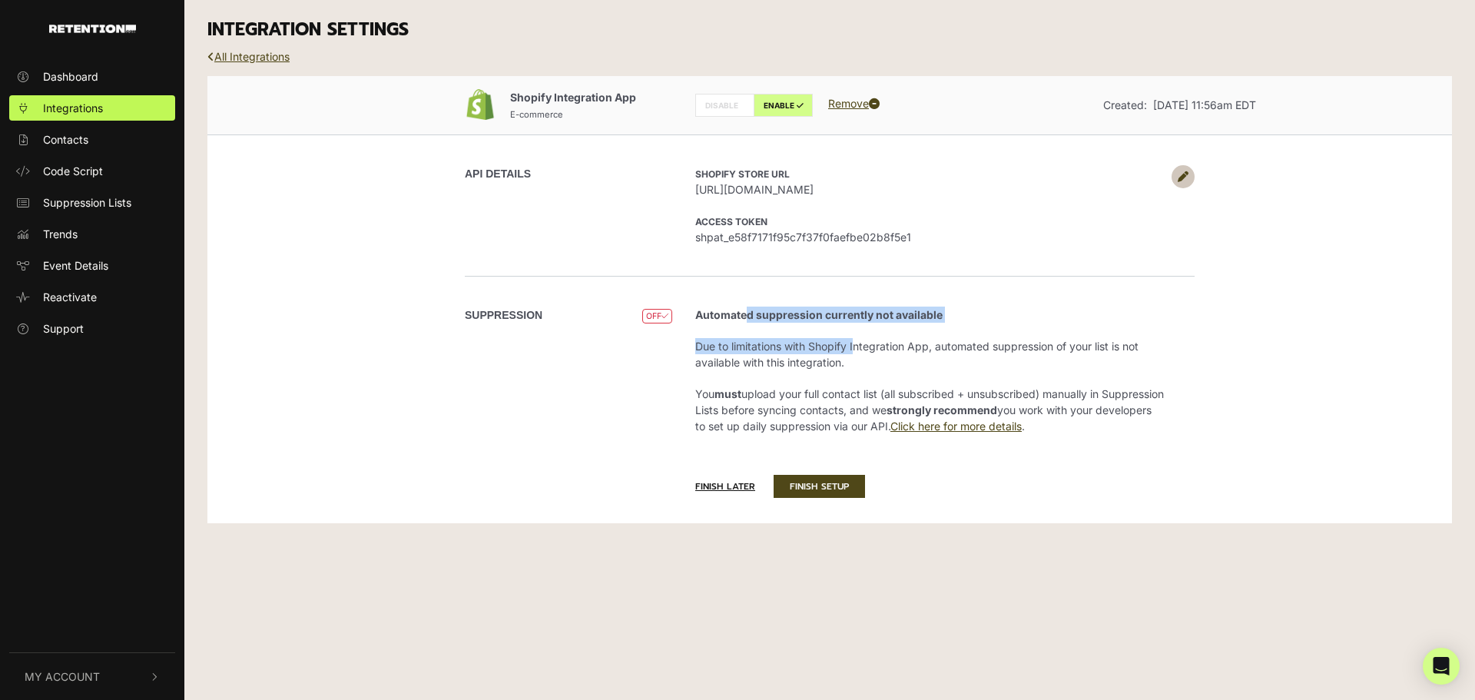
drag, startPoint x: 749, startPoint y: 319, endPoint x: 874, endPoint y: 362, distance: 132.4
click at [851, 333] on li "Automated suppression currently not available Due to limitations with Shopify I…" at bounding box center [929, 369] width 468 height 127
click at [874, 359] on p "Due to limitations with Shopify Integration App, automated suppression of your …" at bounding box center [929, 354] width 468 height 32
drag, startPoint x: 855, startPoint y: 367, endPoint x: 695, endPoint y: 336, distance: 162.8
click at [695, 336] on li "Automated suppression currently not available Due to limitations with Shopify I…" at bounding box center [929, 369] width 468 height 127
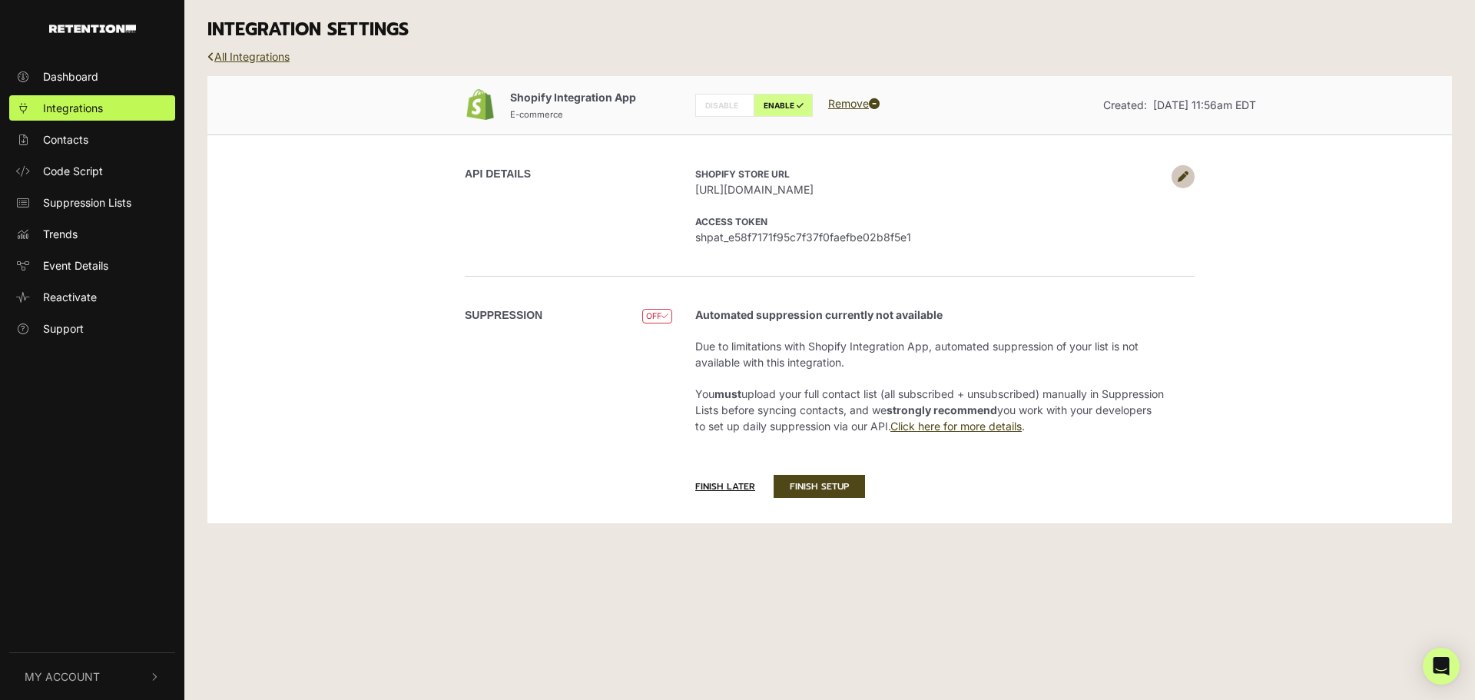
click at [695, 336] on li "Automated suppression currently not available Due to limitations with Shopify I…" at bounding box center [929, 369] width 468 height 127
drag, startPoint x: 809, startPoint y: 409, endPoint x: 1109, endPoint y: 412, distance: 300.3
click at [1109, 412] on p "You must upload your full contact list (all subscribed + unsubscribed) manually…" at bounding box center [929, 410] width 468 height 48
click at [91, 164] on span "Code Script" at bounding box center [73, 171] width 60 height 16
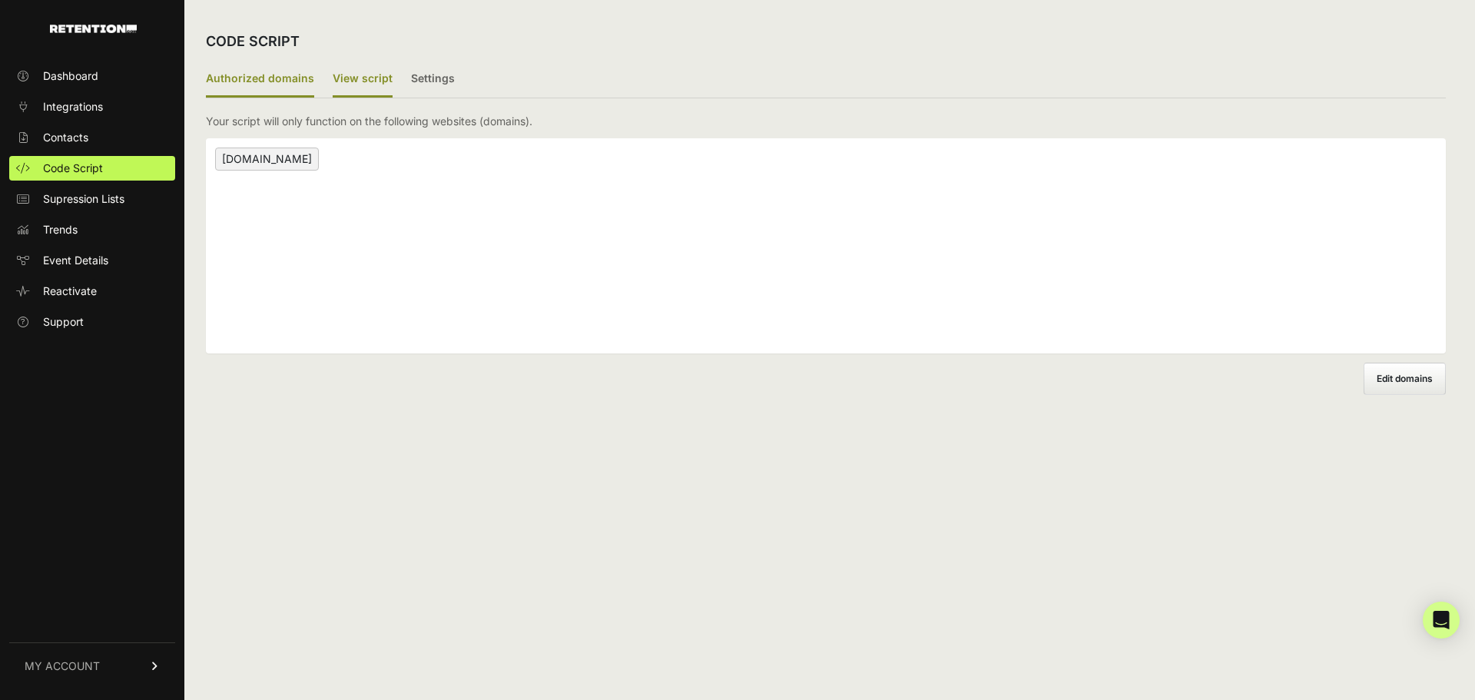
click at [341, 84] on label "View script" at bounding box center [363, 79] width 60 height 36
click at [0, 0] on input "View script" at bounding box center [0, 0] width 0 height 0
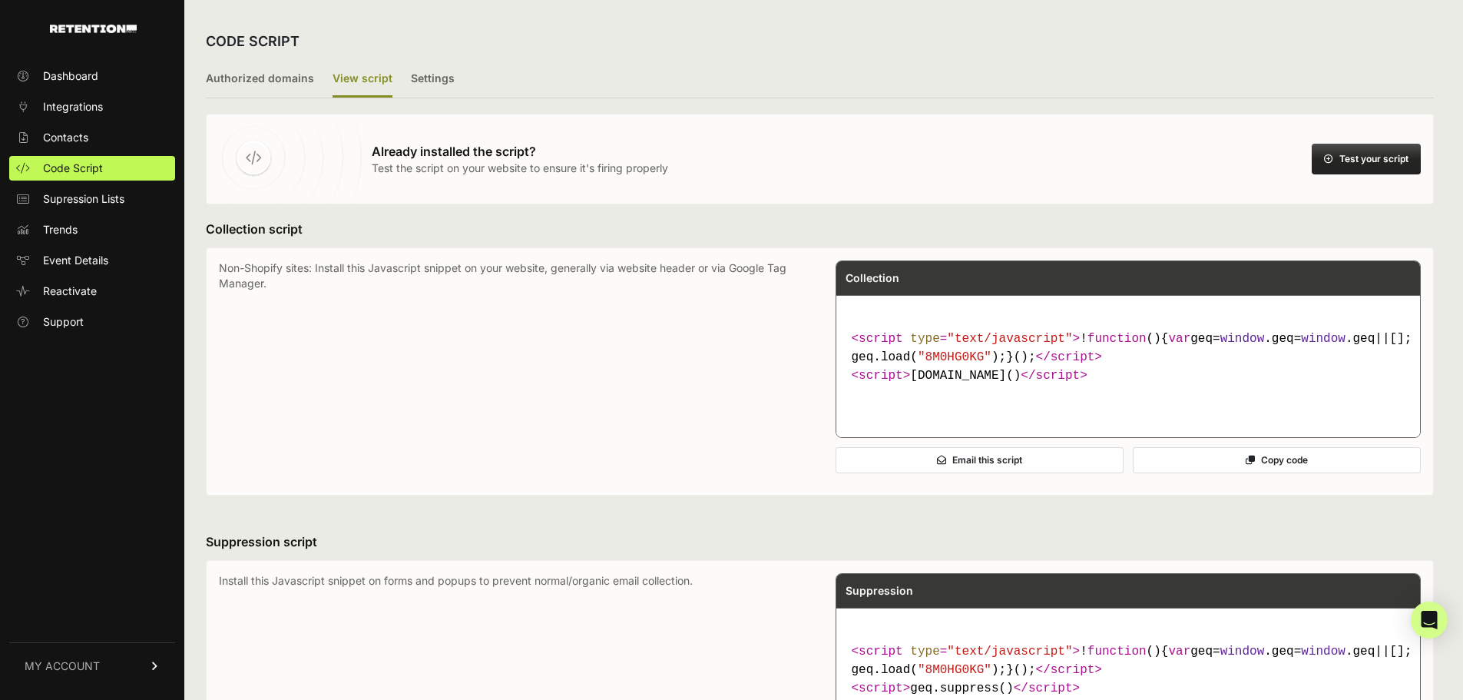
click at [1358, 160] on button "Test your script" at bounding box center [1366, 159] width 109 height 31
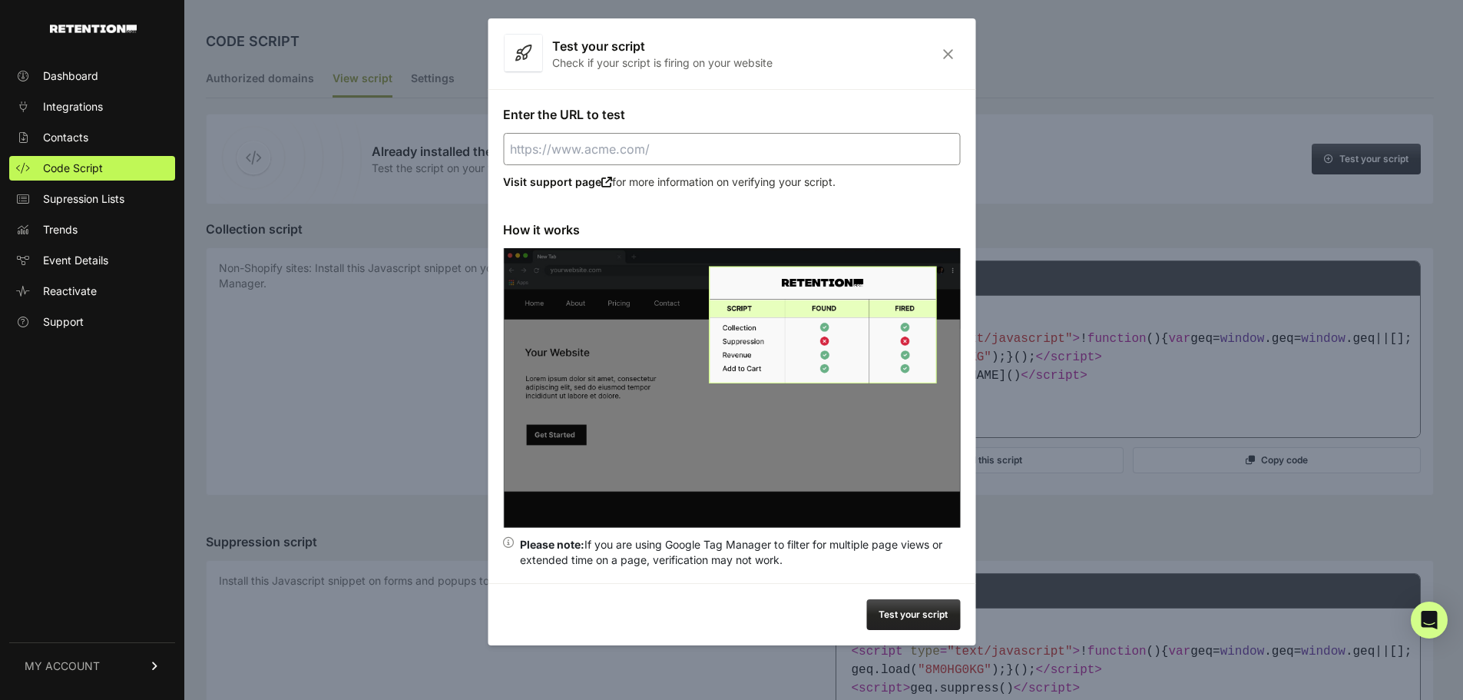
click at [685, 153] on input "Enter the URL to test" at bounding box center [731, 149] width 457 height 32
click at [917, 635] on div "Test your script" at bounding box center [732, 614] width 488 height 62
click at [917, 620] on button "Test your script" at bounding box center [913, 614] width 94 height 31
type input "[URL][DOMAIN_NAME]"
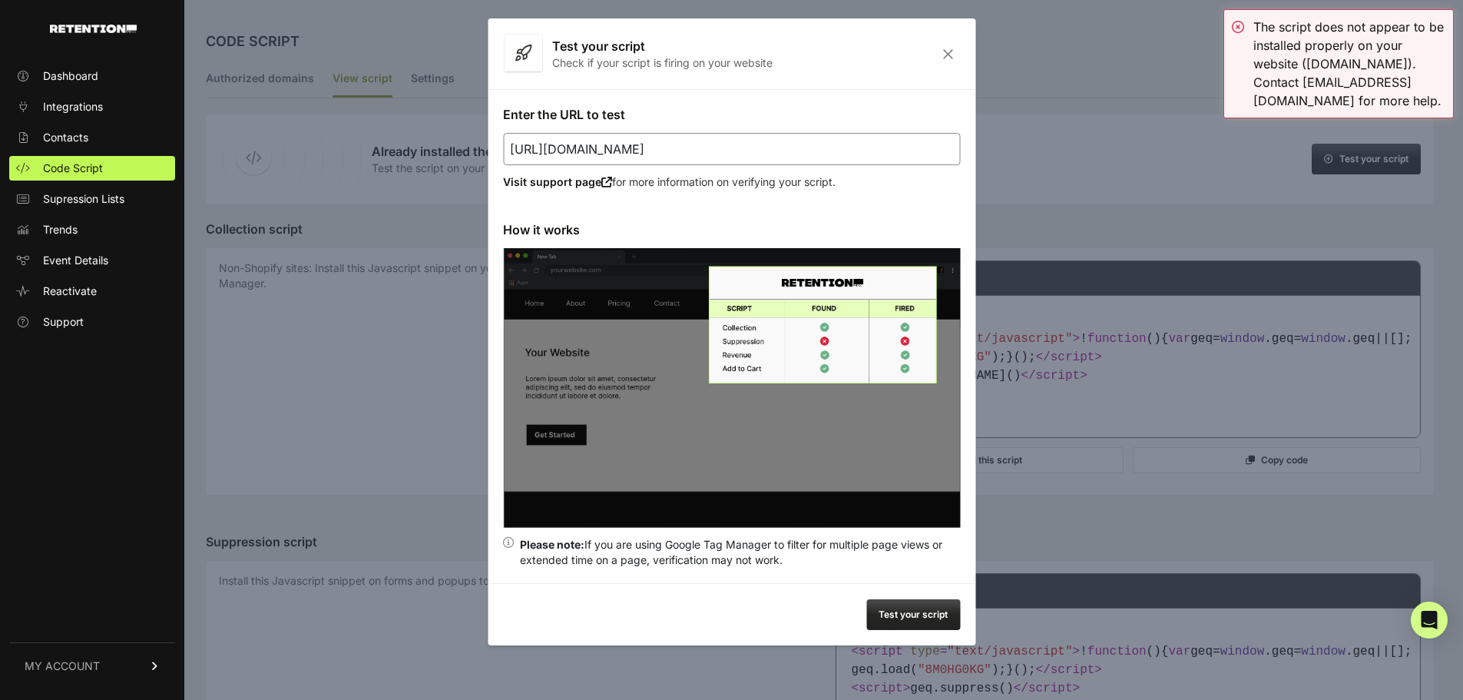
click at [939, 53] on icon "Close" at bounding box center [948, 54] width 24 height 13
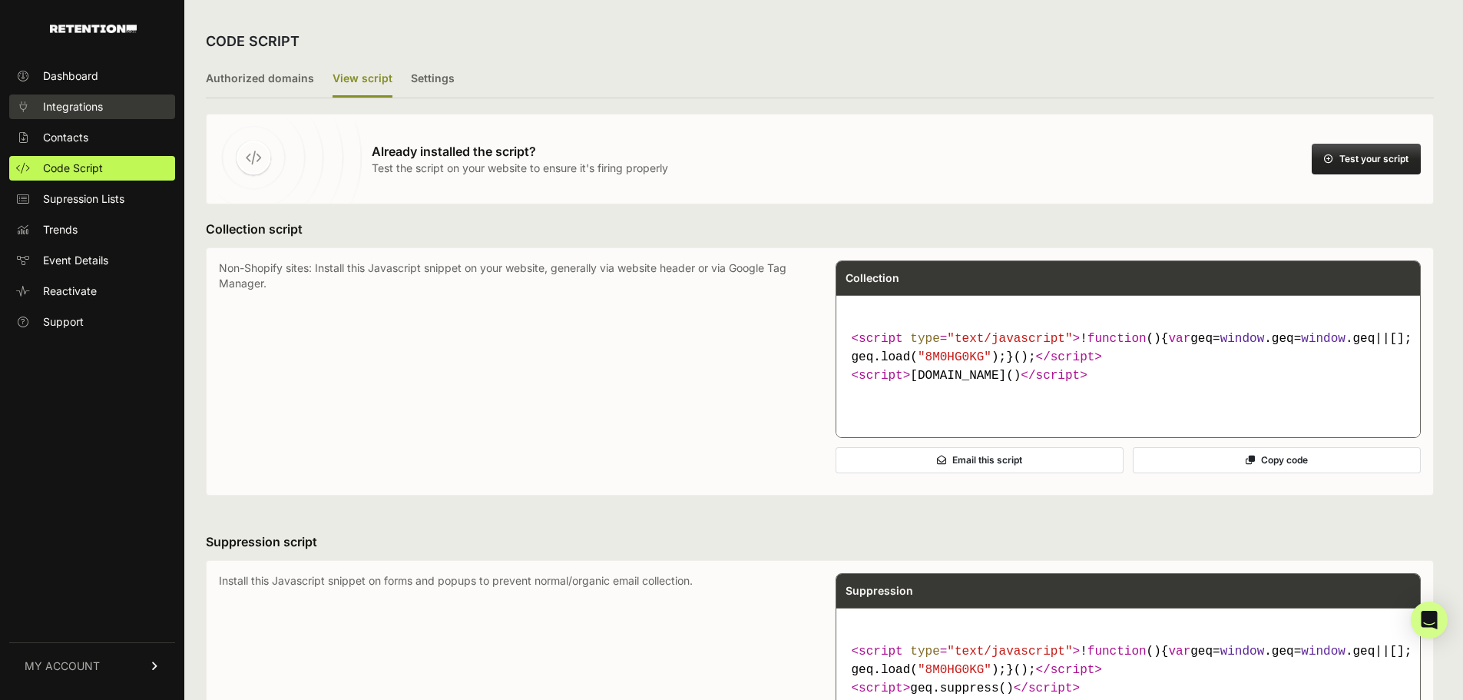
click at [94, 108] on span "Integrations" at bounding box center [73, 106] width 60 height 15
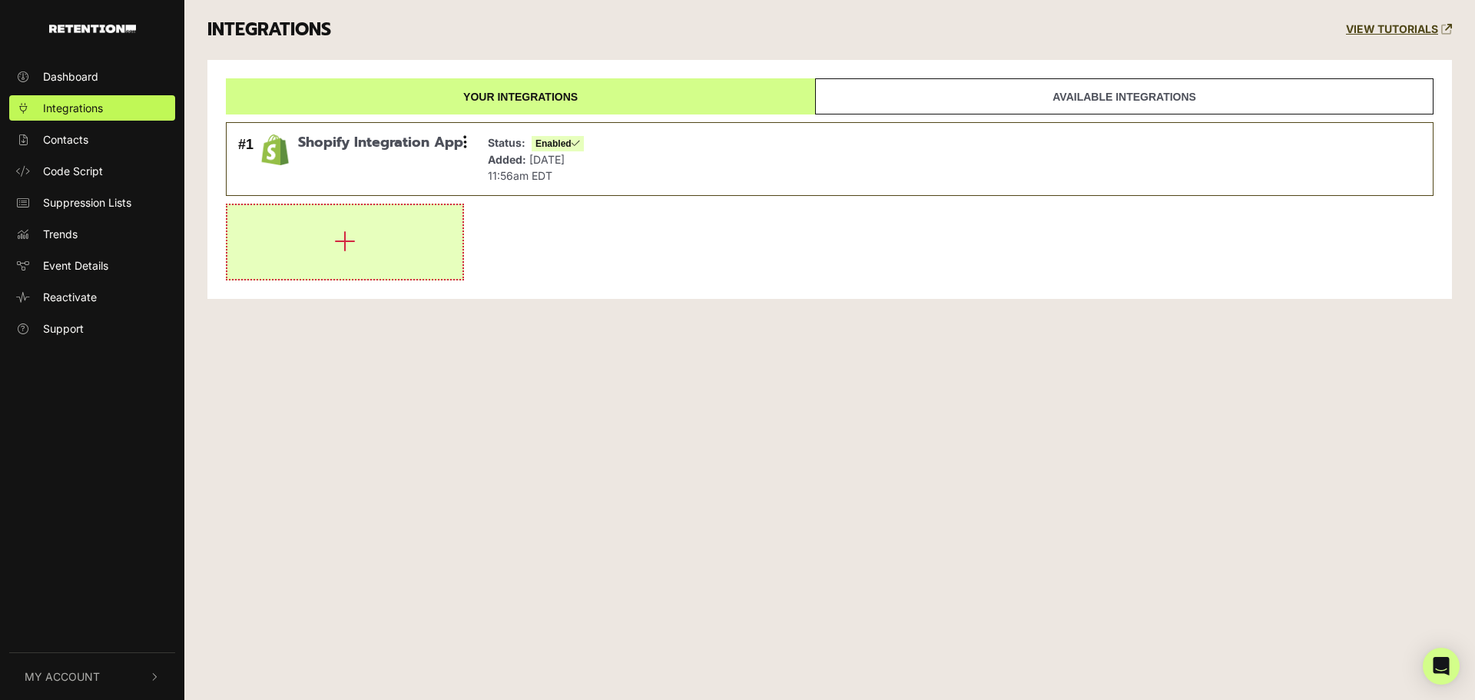
click at [433, 238] on button "button" at bounding box center [344, 242] width 235 height 74
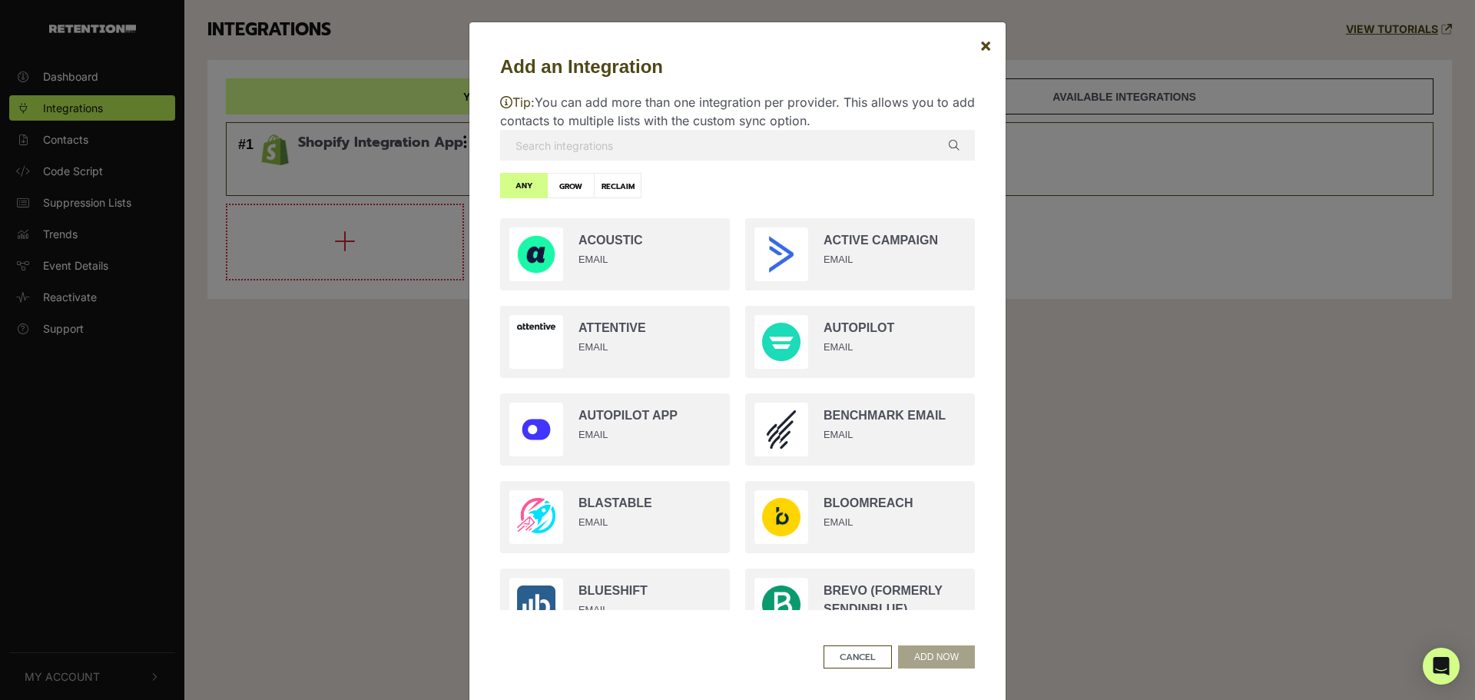
click at [688, 142] on input "text" at bounding box center [737, 145] width 475 height 31
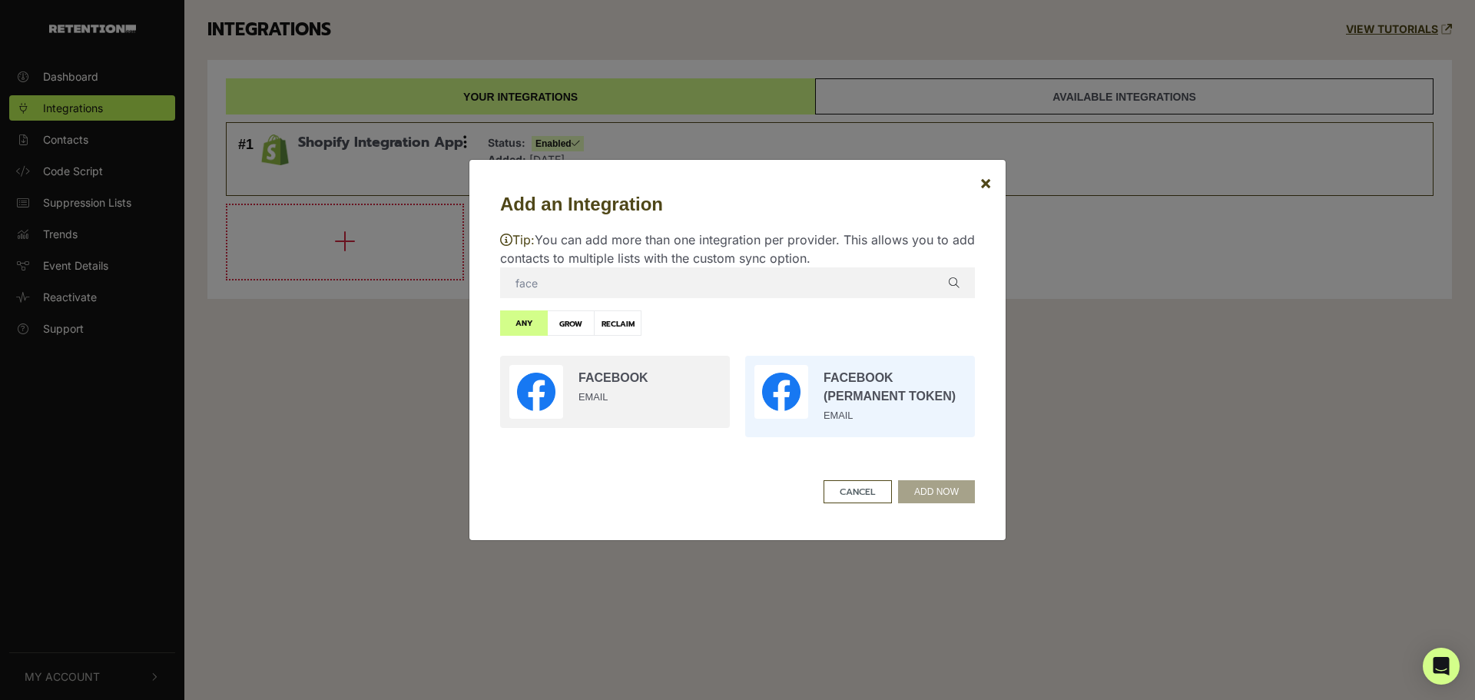
type input "face"
click at [860, 389] on input "radio" at bounding box center [859, 396] width 245 height 97
radio input "true"
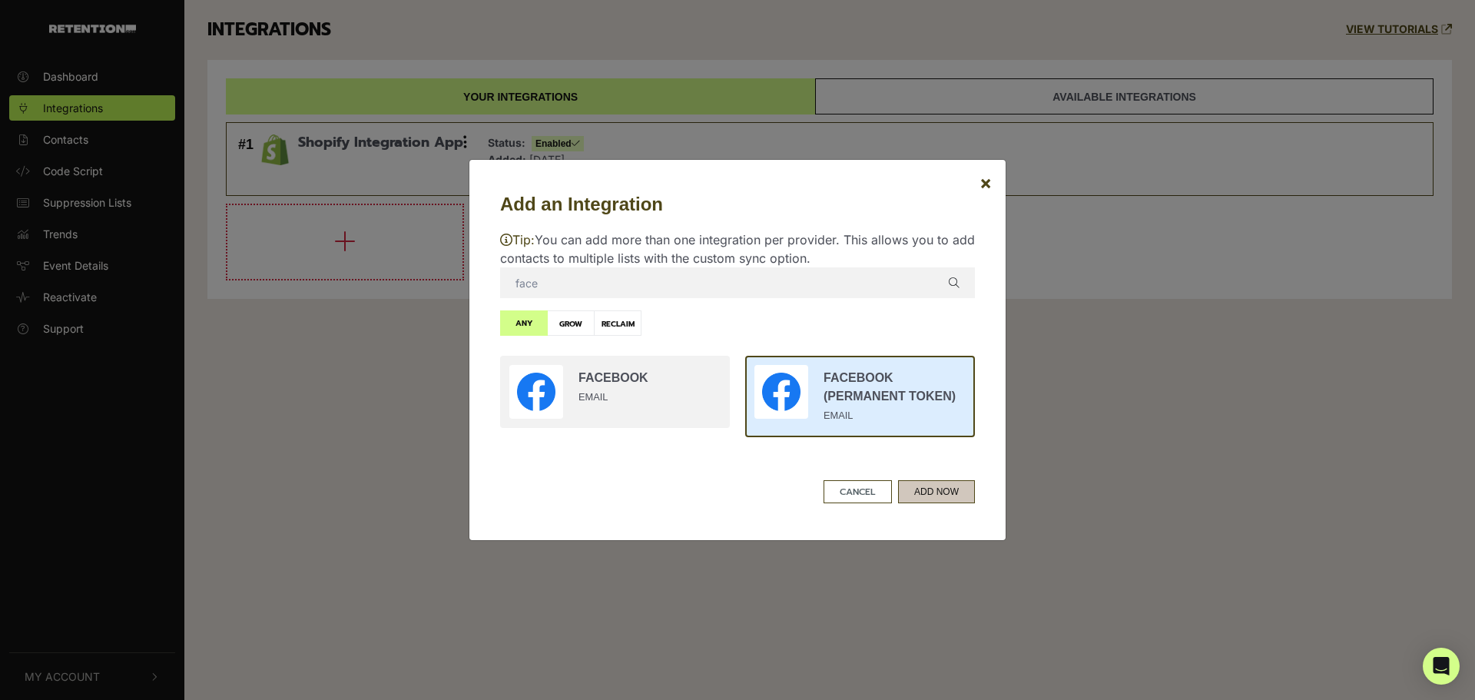
click at [946, 495] on button "ADD NOW" at bounding box center [936, 491] width 77 height 23
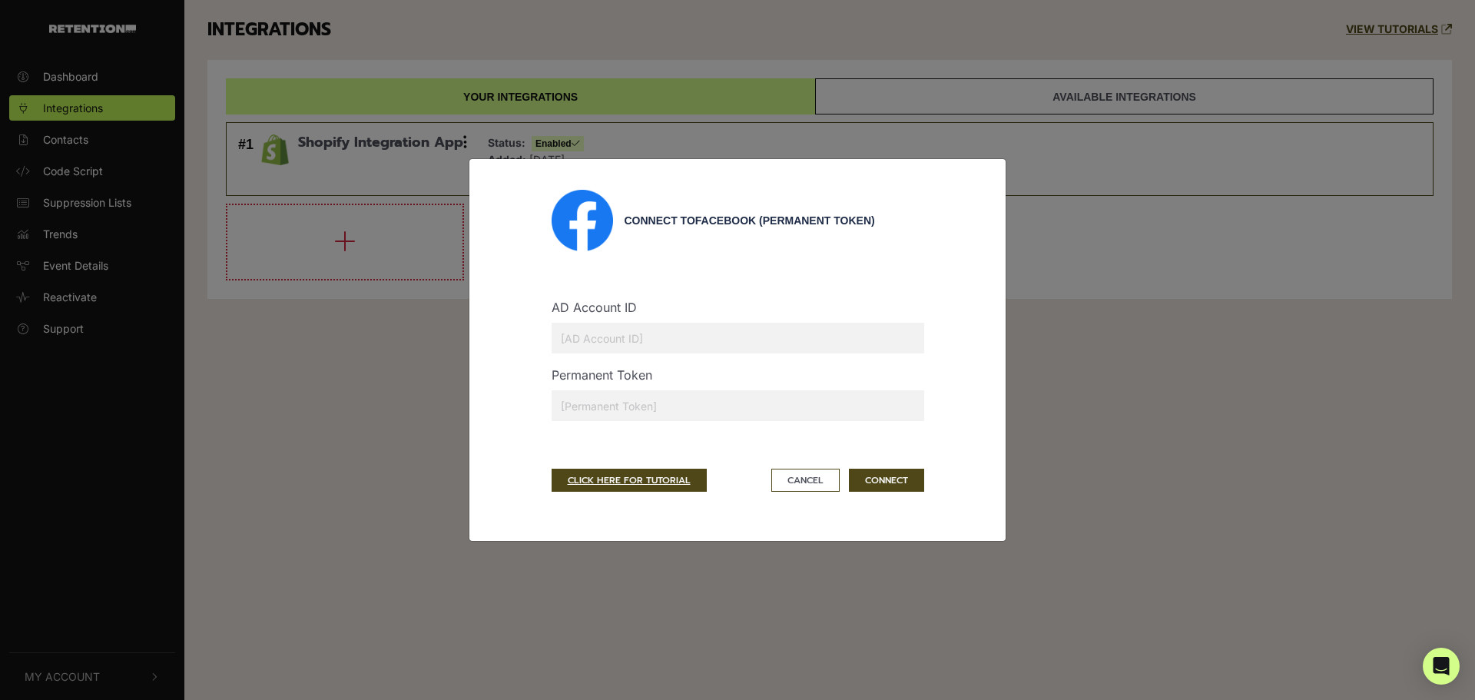
click at [660, 325] on input "text" at bounding box center [737, 338] width 372 height 31
paste input "1991337737931966"
type input "1991337737931966"
click at [643, 478] on link "CLICK HERE FOR TUTORIAL" at bounding box center [628, 479] width 155 height 23
click at [616, 328] on input "1991337737931966" at bounding box center [737, 338] width 372 height 31
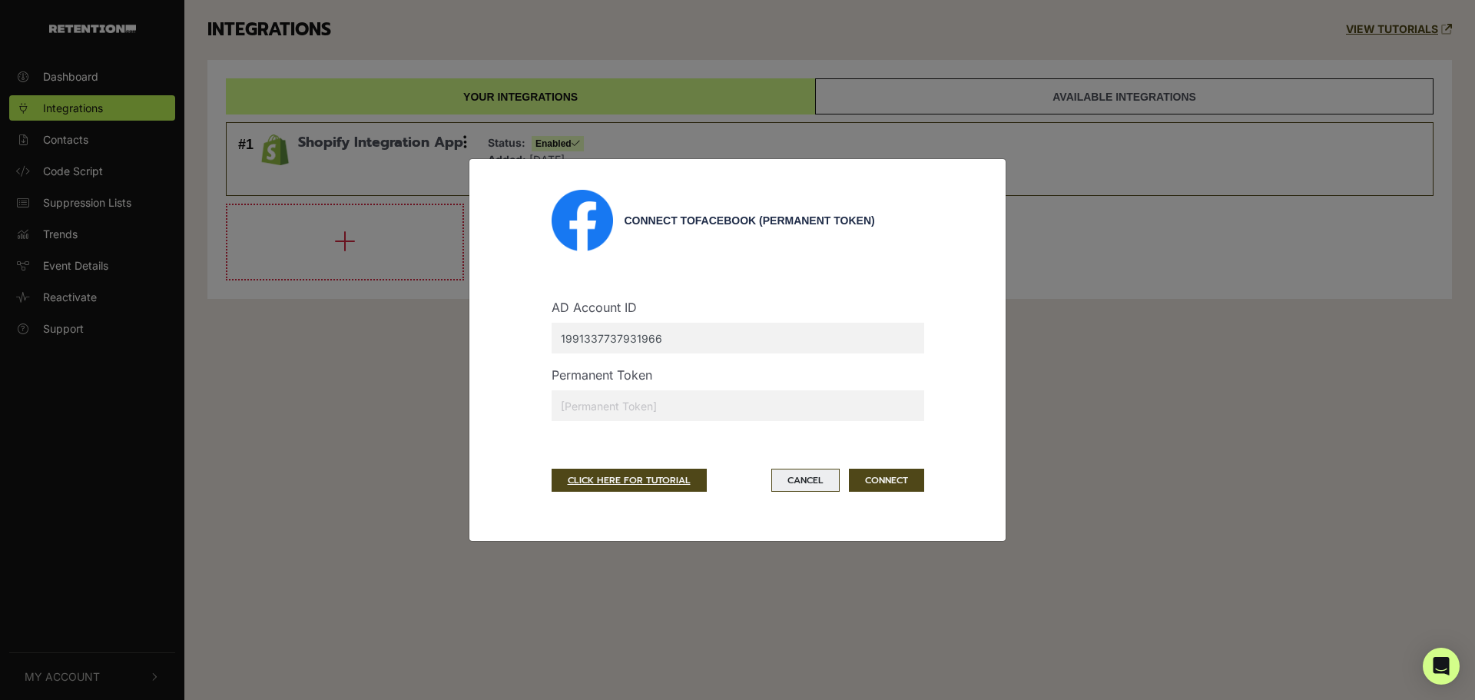
click at [823, 485] on button "Cancel" at bounding box center [805, 479] width 68 height 23
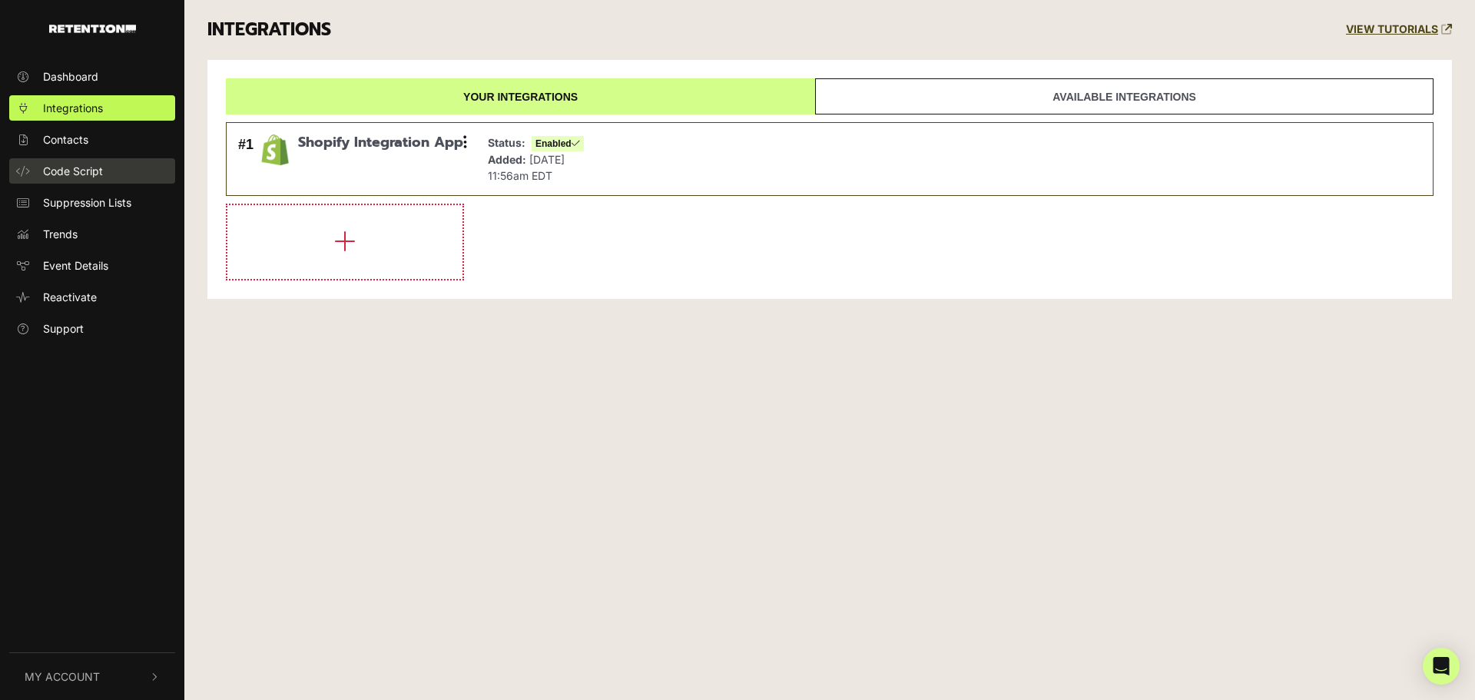
click at [70, 172] on span "Code Script" at bounding box center [73, 171] width 60 height 16
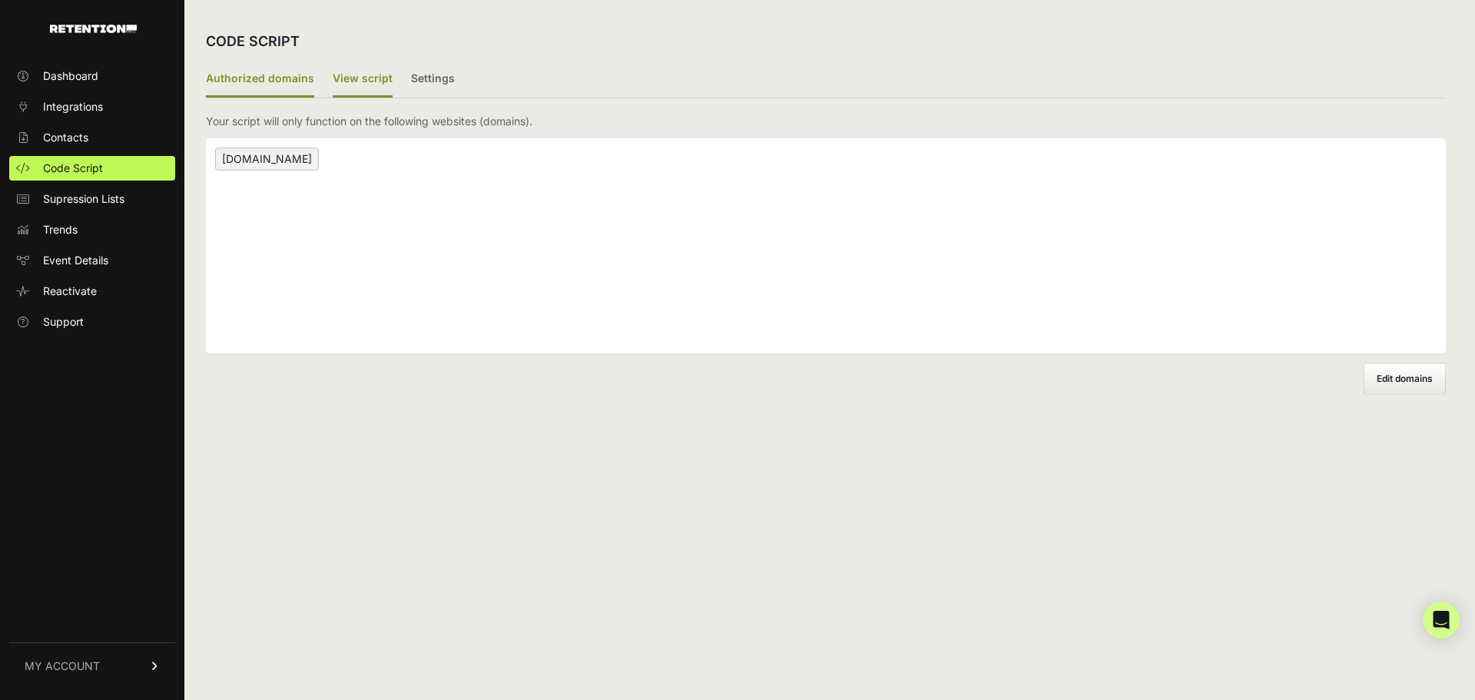
click at [379, 78] on label "View script" at bounding box center [363, 79] width 60 height 36
click at [0, 0] on input "View script" at bounding box center [0, 0] width 0 height 0
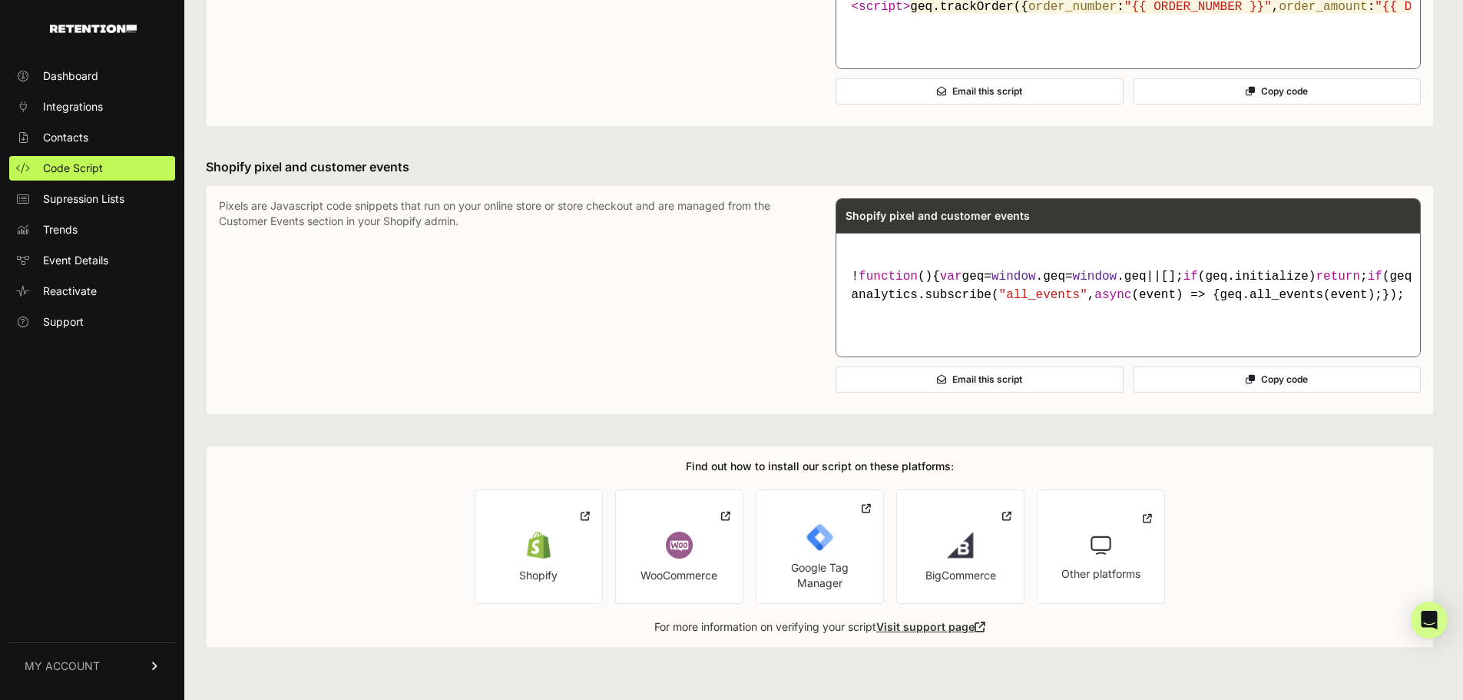
scroll to position [1144, 0]
click at [1050, 272] on code "! function ( ) { var geq= window .geq= window .geq||[]; if (geq.initialize) ret…" at bounding box center [1129, 285] width 566 height 49
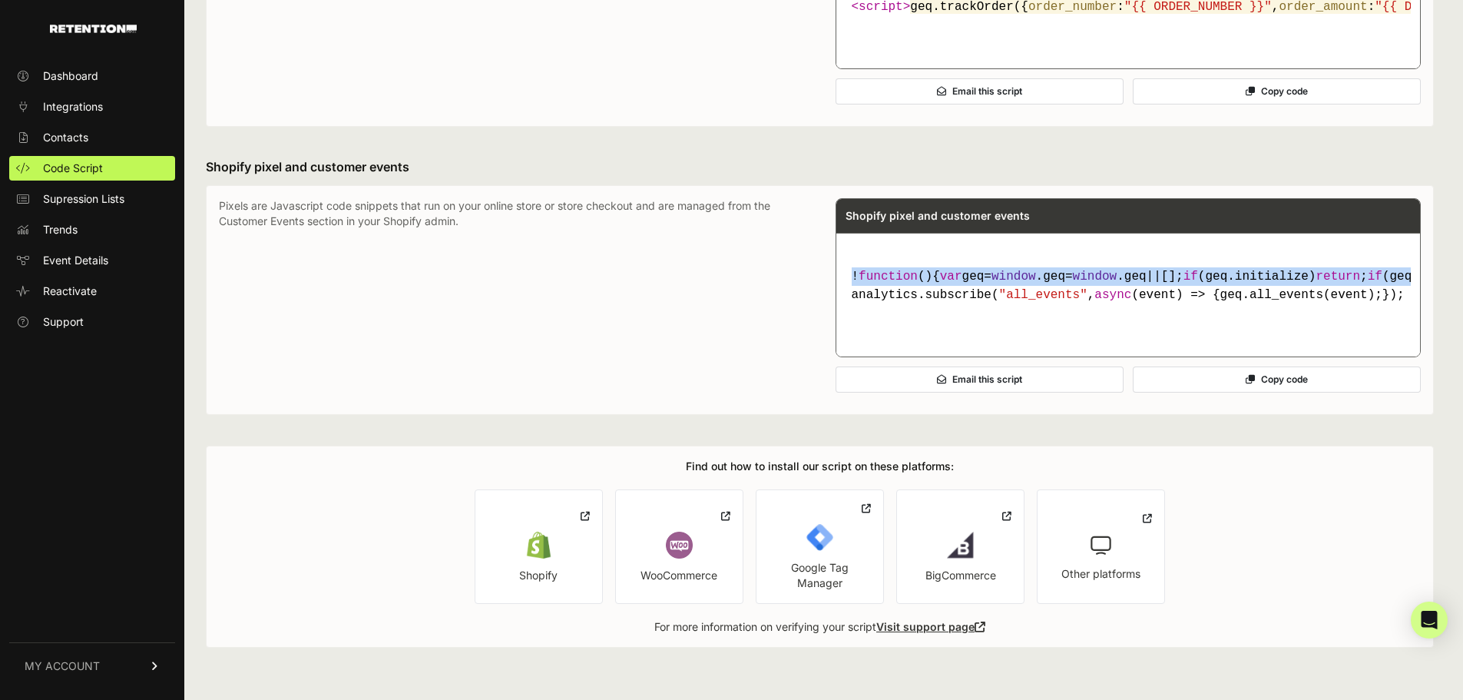
click at [1050, 272] on code "! function ( ) { var geq= window .geq= window .geq||[]; if (geq.initialize) ret…" at bounding box center [1129, 285] width 566 height 49
click at [1132, 270] on code "! function ( ) { var geq= window .geq= window .geq||[]; if (geq.initialize) ret…" at bounding box center [1129, 285] width 566 height 49
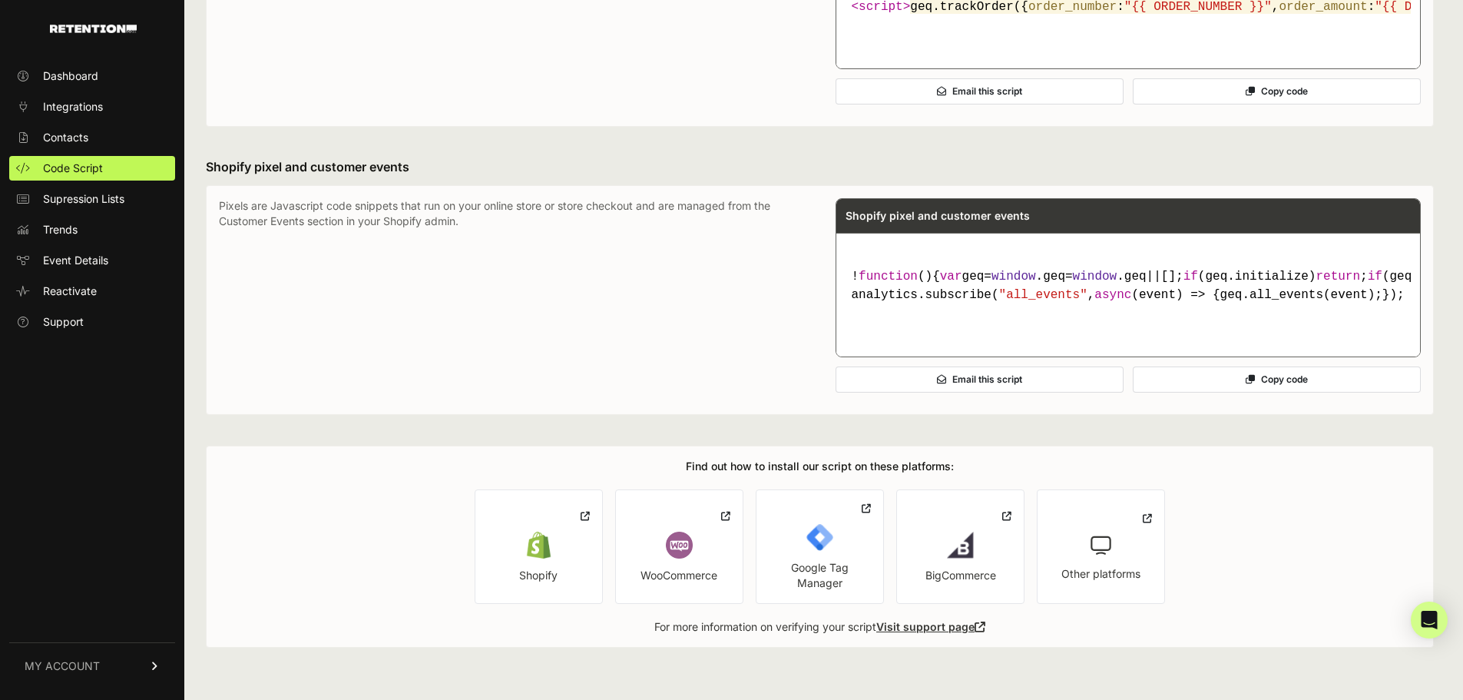
click at [1253, 378] on icon at bounding box center [1250, 379] width 9 height 9
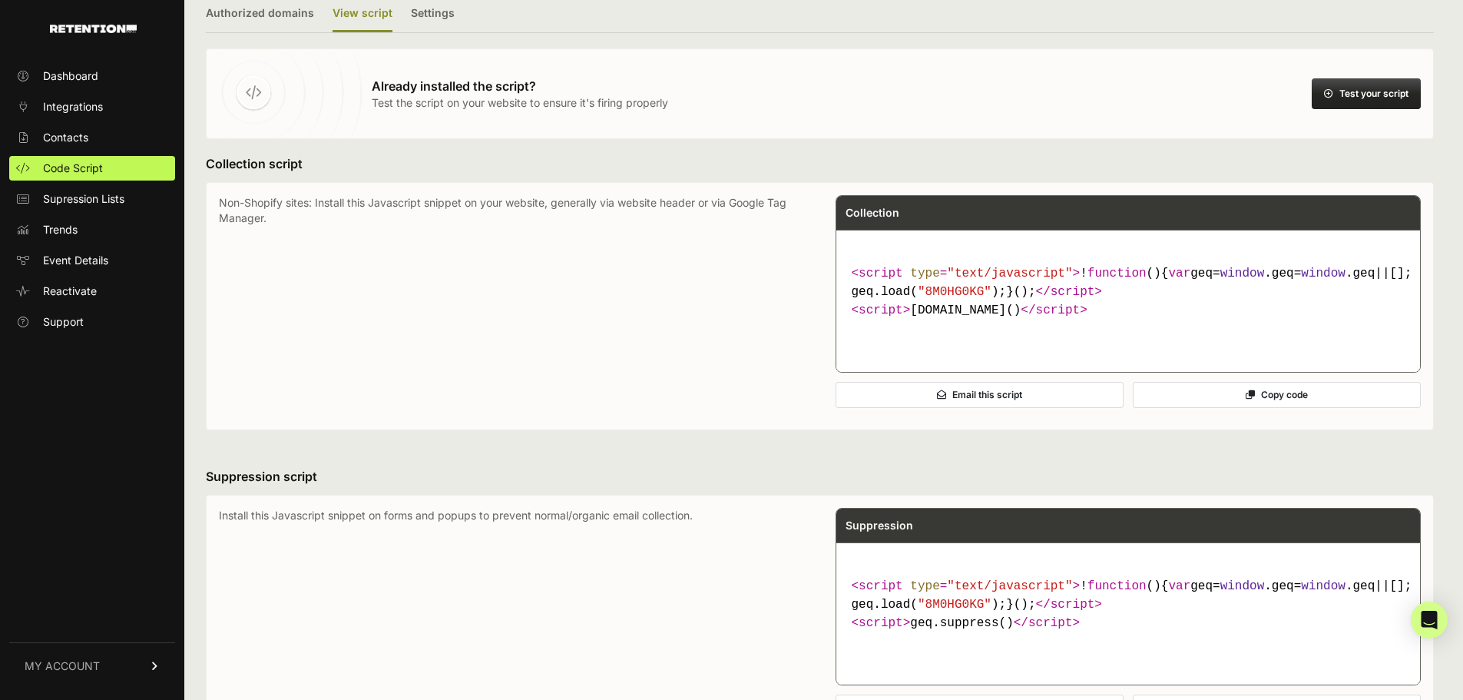
scroll to position [0, 0]
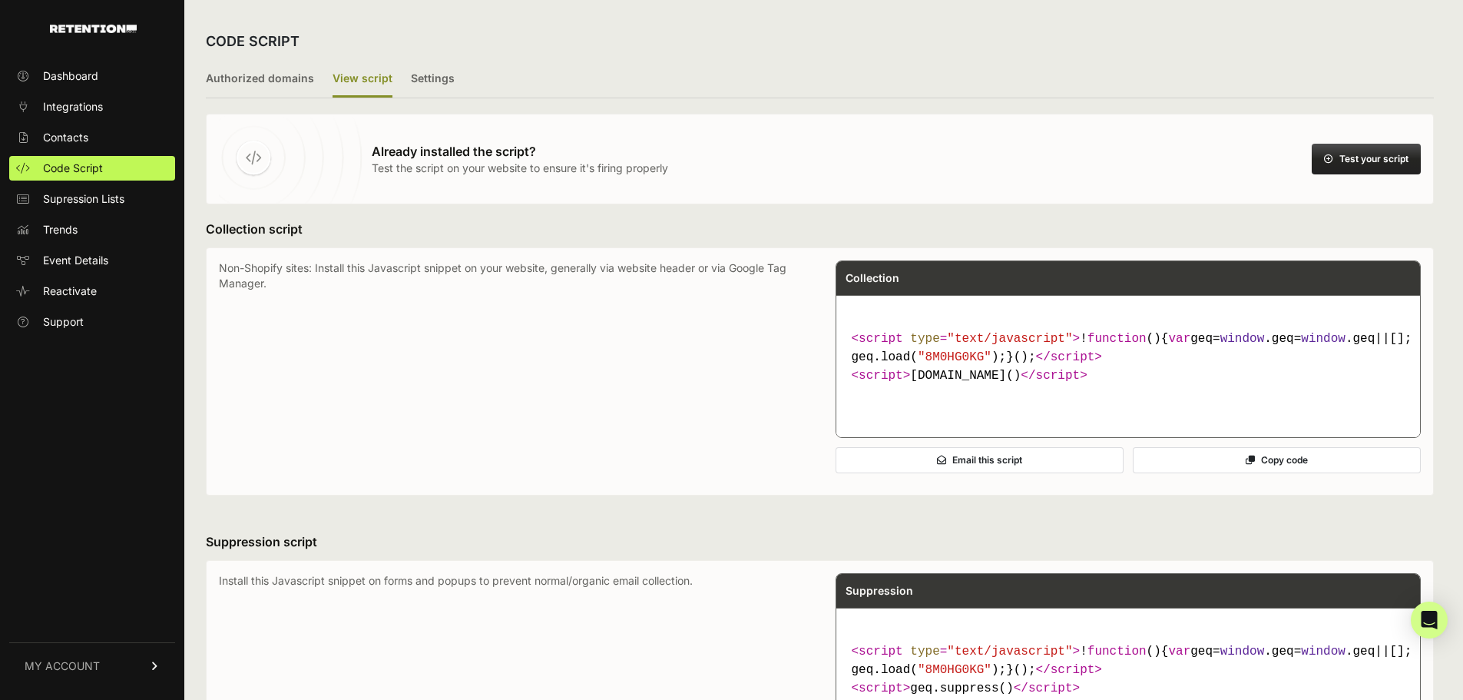
click at [1382, 161] on button "Test your script" at bounding box center [1366, 159] width 109 height 31
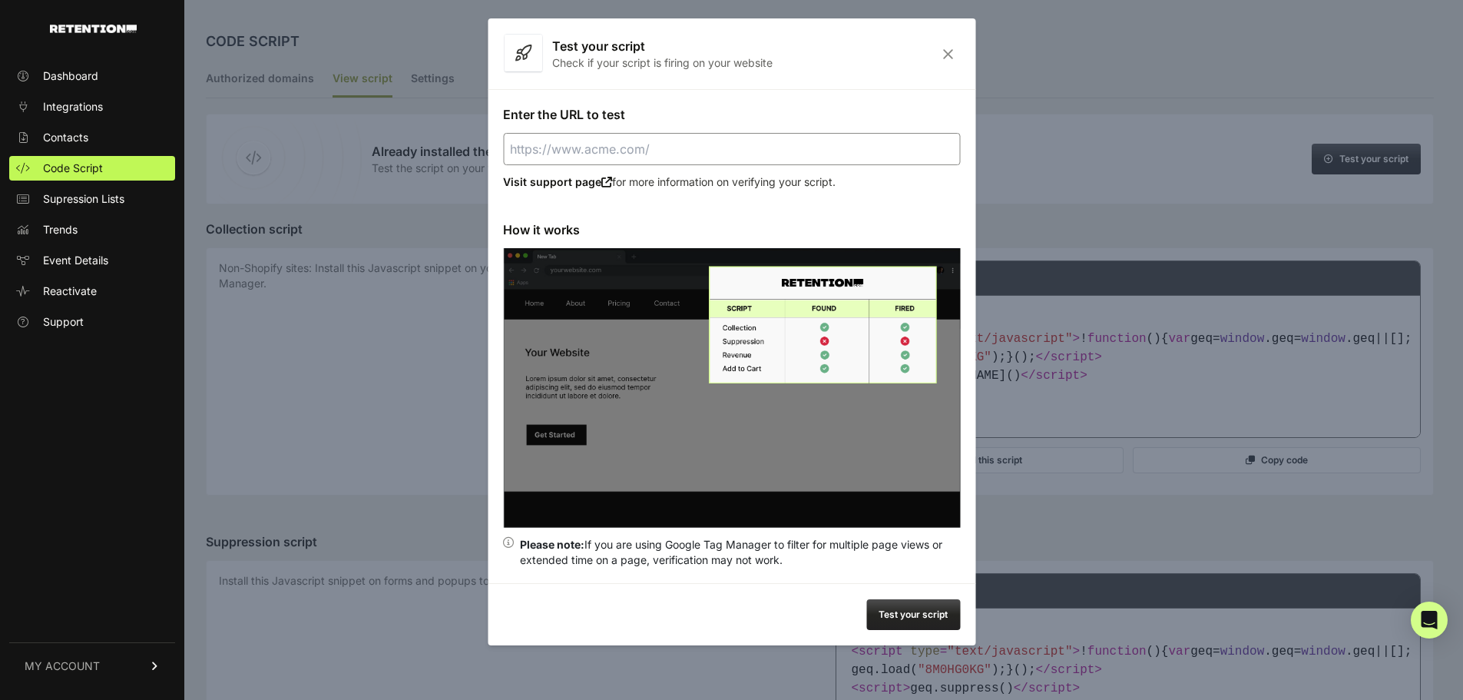
click at [583, 132] on div "Enter the URL to test Visit support page for more information on verifying your…" at bounding box center [732, 336] width 488 height 494
click at [575, 145] on input "Enter the URL to test" at bounding box center [731, 149] width 457 height 32
click at [882, 612] on button "Test your script" at bounding box center [913, 614] width 94 height 31
type input "[URL][DOMAIN_NAME]"
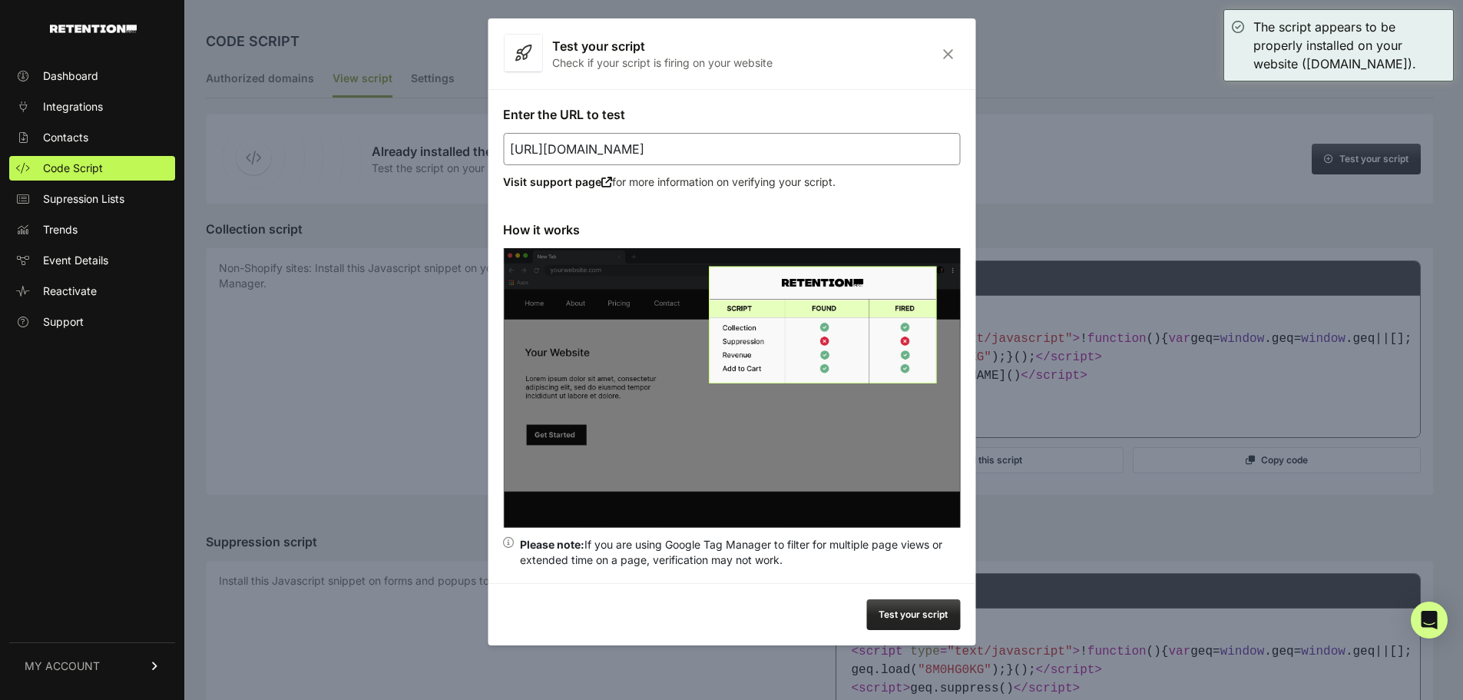
drag, startPoint x: 955, startPoint y: 55, endPoint x: 940, endPoint y: 91, distance: 38.5
click at [955, 55] on icon "Close" at bounding box center [948, 54] width 24 height 13
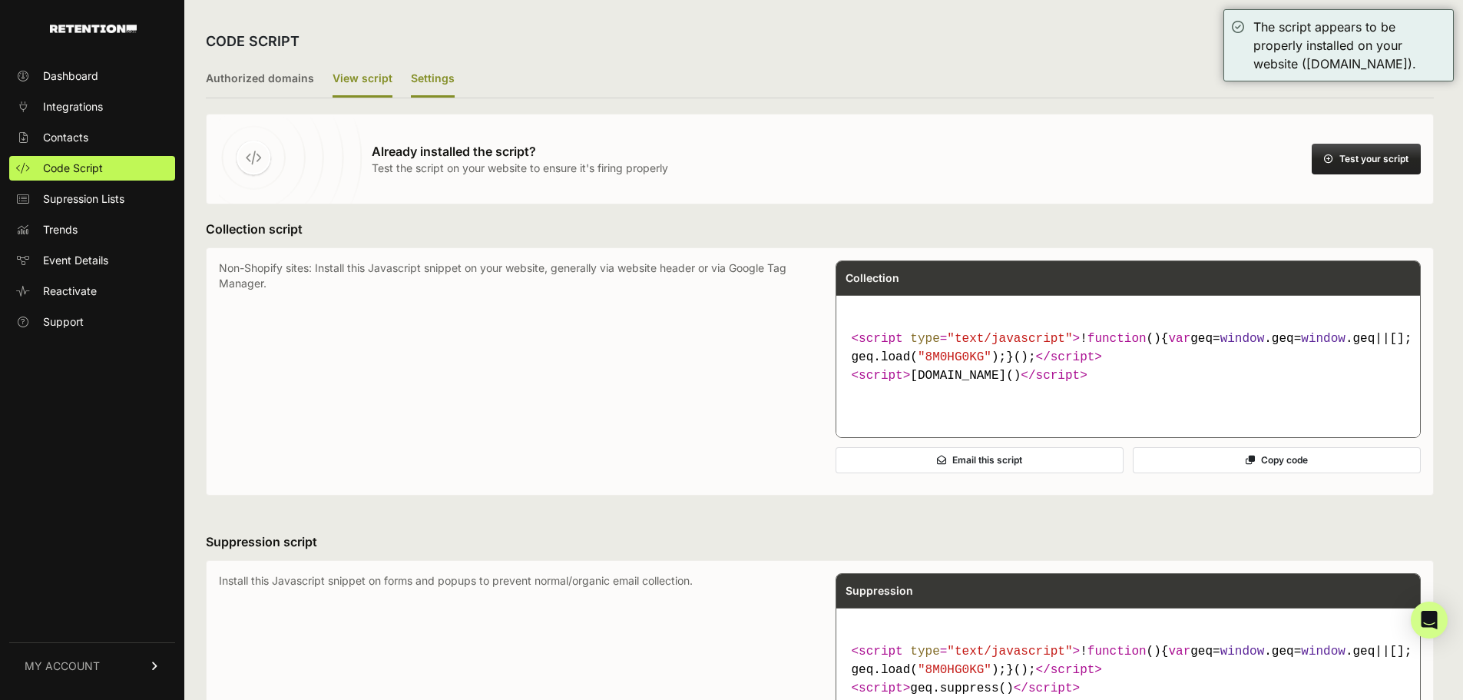
click at [426, 80] on label "Settings" at bounding box center [433, 79] width 44 height 36
click at [0, 0] on input "Settings" at bounding box center [0, 0] width 0 height 0
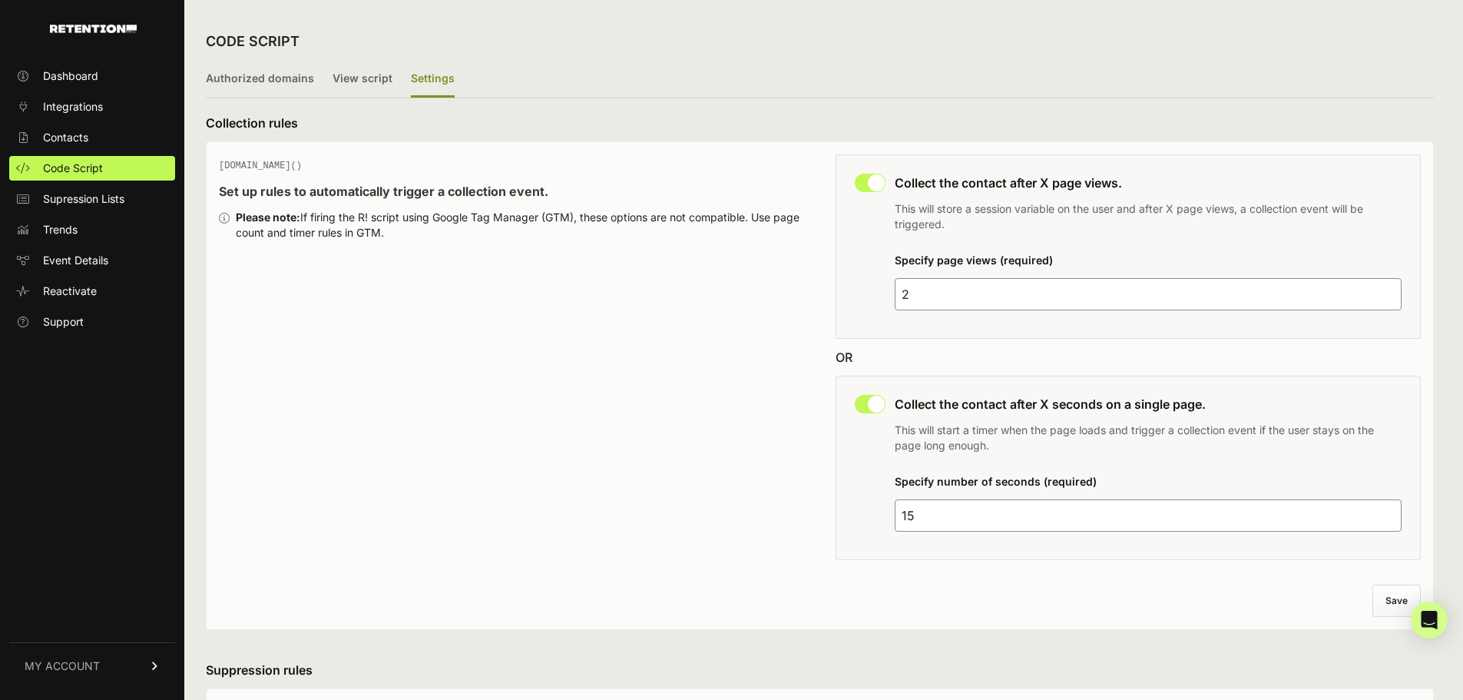
drag, startPoint x: 283, startPoint y: 91, endPoint x: 311, endPoint y: 99, distance: 28.9
click at [283, 91] on label "Authorized domains" at bounding box center [260, 79] width 108 height 36
click at [0, 0] on input "Authorized domains" at bounding box center [0, 0] width 0 height 0
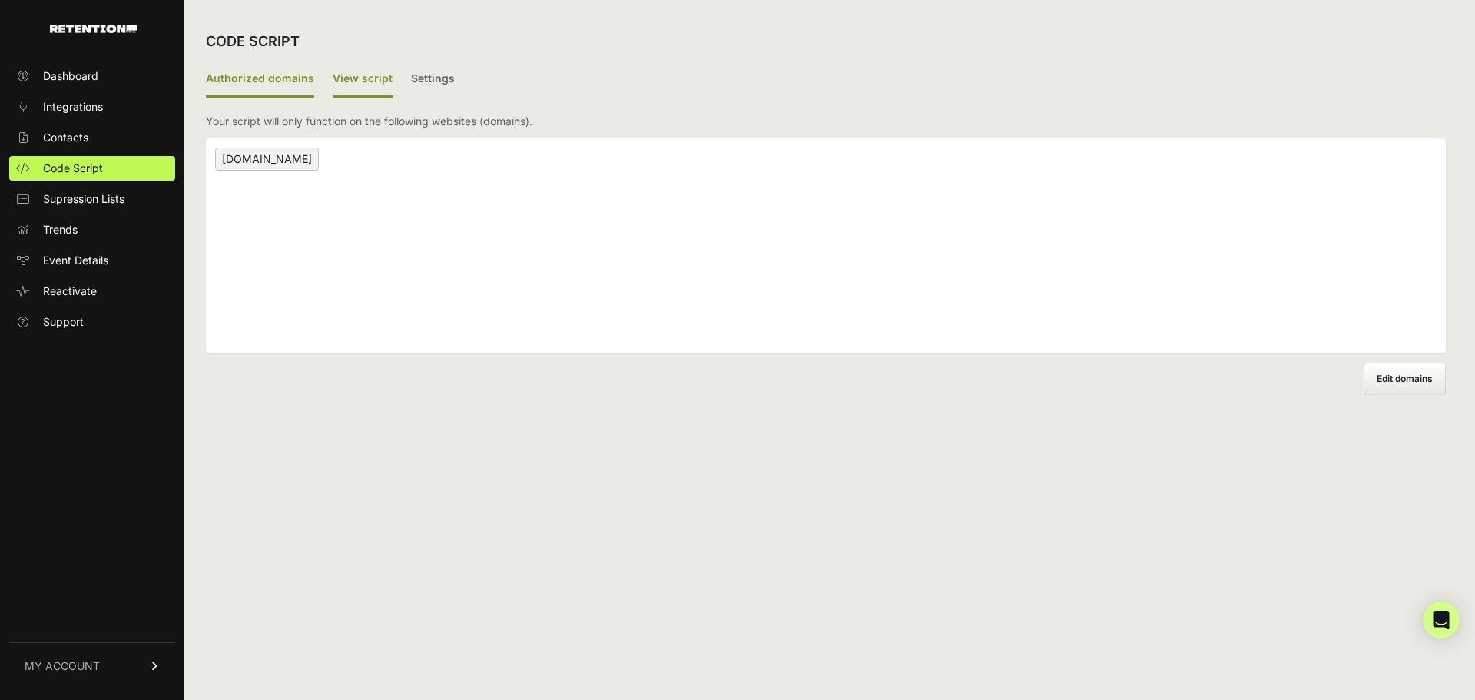
drag, startPoint x: 348, startPoint y: 98, endPoint x: 361, endPoint y: 81, distance: 22.0
click at [348, 98] on div "Authorized domains View script Settings 2/3 Install script View, install and te…" at bounding box center [826, 227] width 1240 height 333
click at [361, 81] on label "View script" at bounding box center [363, 79] width 60 height 36
click at [0, 0] on input "View script" at bounding box center [0, 0] width 0 height 0
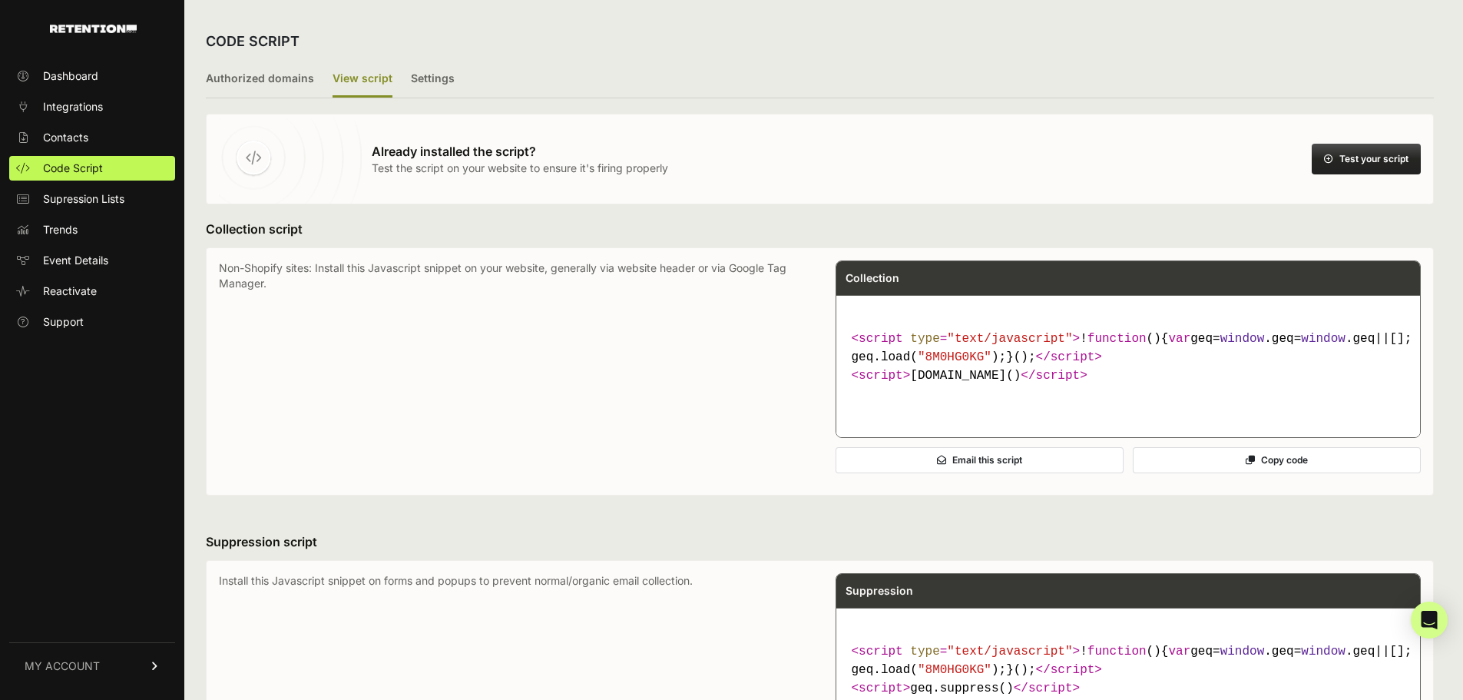
drag, startPoint x: 1388, startPoint y: 164, endPoint x: 1313, endPoint y: 190, distance: 78.7
click at [1388, 165] on button "Test your script" at bounding box center [1366, 159] width 109 height 31
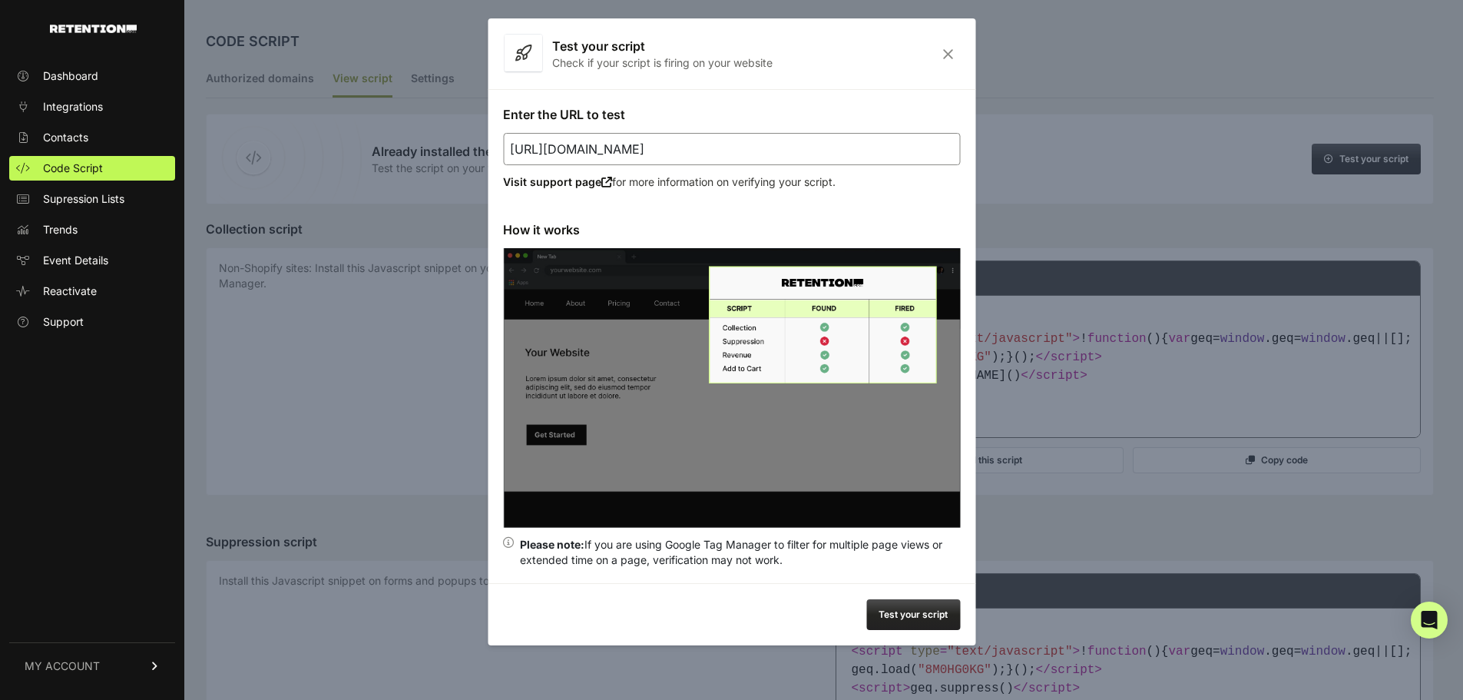
click at [912, 621] on button "Test your script" at bounding box center [913, 614] width 94 height 31
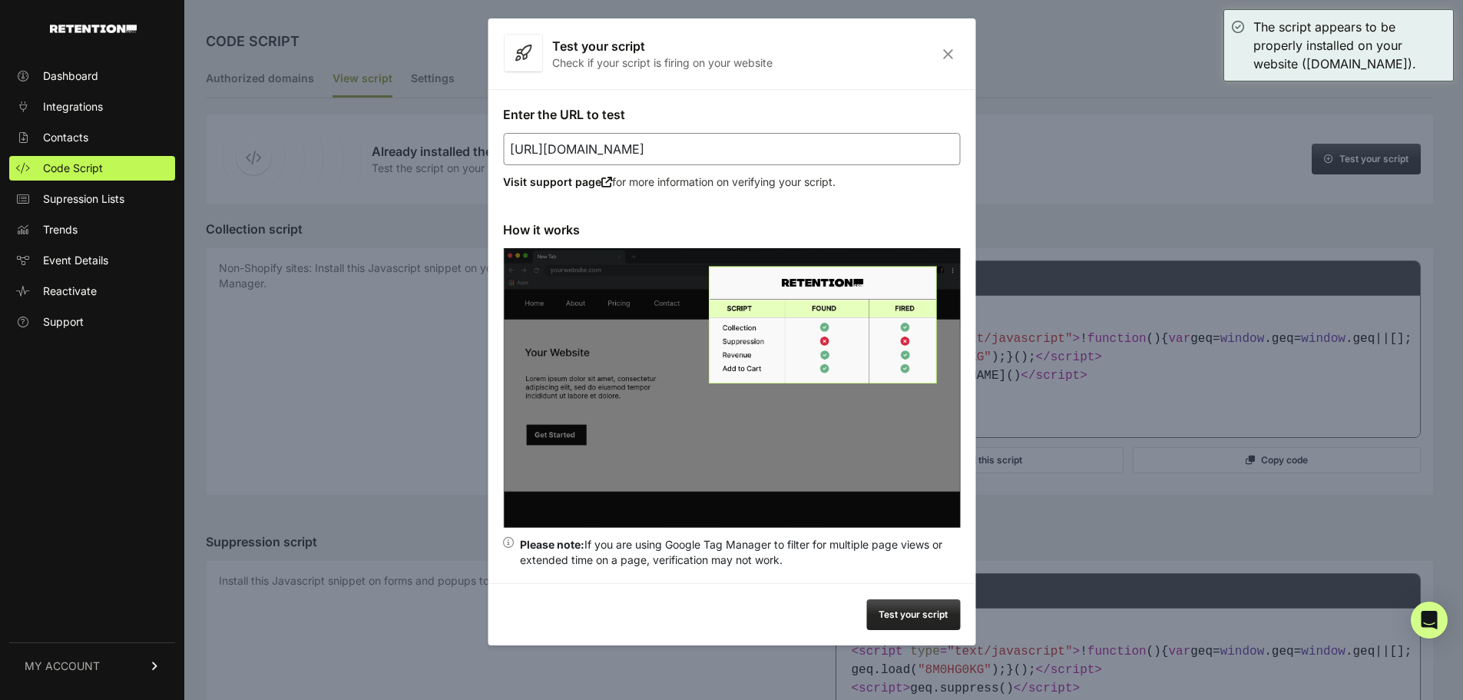
click at [953, 55] on icon "Close" at bounding box center [948, 54] width 24 height 13
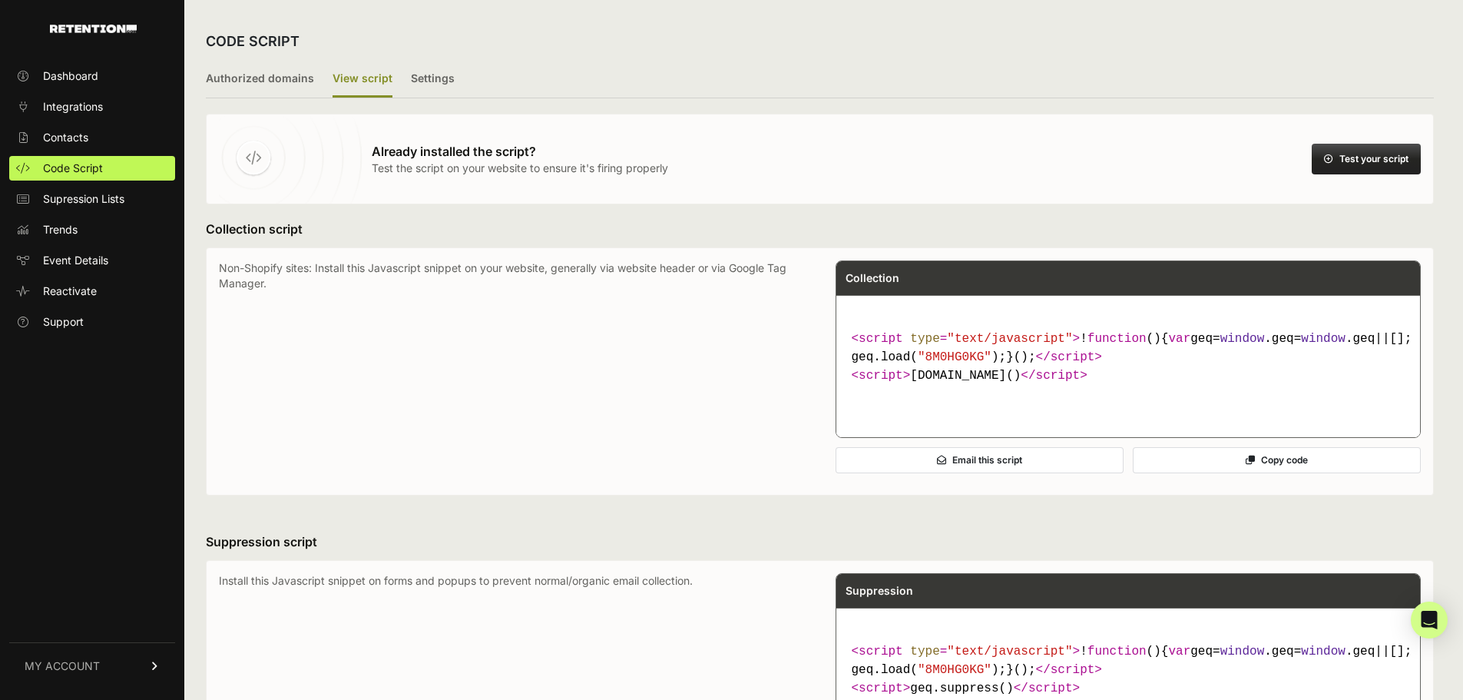
click at [306, 422] on p "Non-Shopify sites: Install this Javascript snippet on your website, generally v…" at bounding box center [512, 371] width 586 height 222
click at [98, 66] on link "Dashboard" at bounding box center [92, 76] width 166 height 25
